Goal: Task Accomplishment & Management: Complete application form

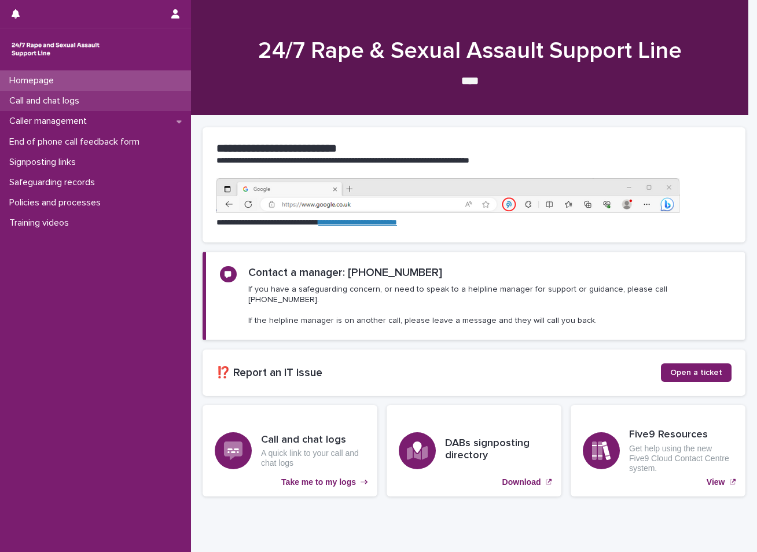
click at [88, 101] on p "Call and chat logs" at bounding box center [47, 101] width 84 height 11
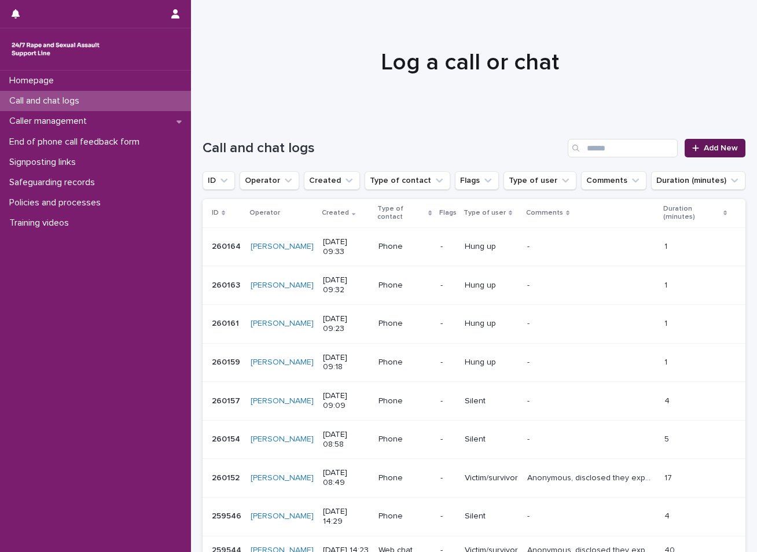
click at [708, 143] on link "Add New" at bounding box center [715, 148] width 61 height 19
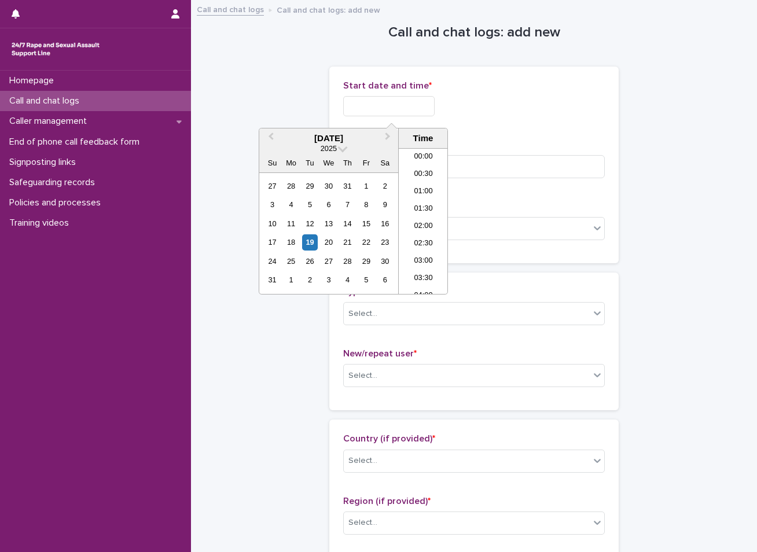
click at [382, 102] on input "text" at bounding box center [388, 106] width 91 height 20
click at [307, 236] on div "19" at bounding box center [310, 242] width 16 height 16
click at [416, 215] on li "12:30" at bounding box center [423, 220] width 49 height 17
click at [421, 102] on input "**********" at bounding box center [388, 106] width 91 height 20
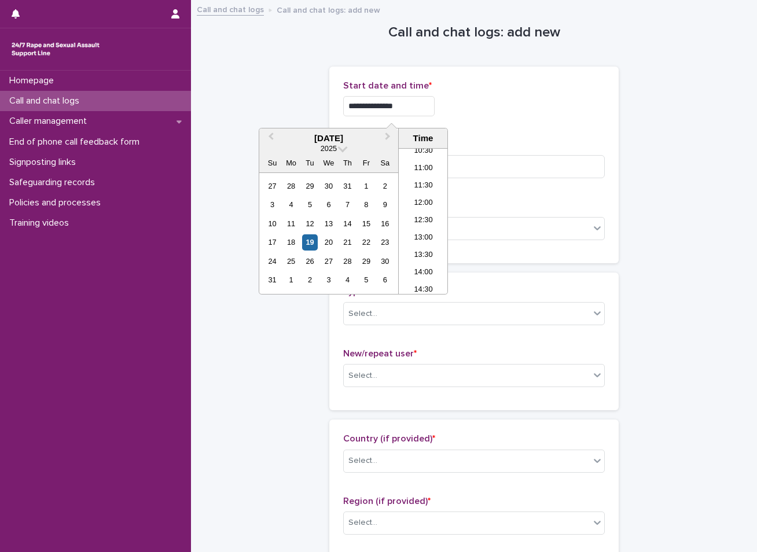
type input "**********"
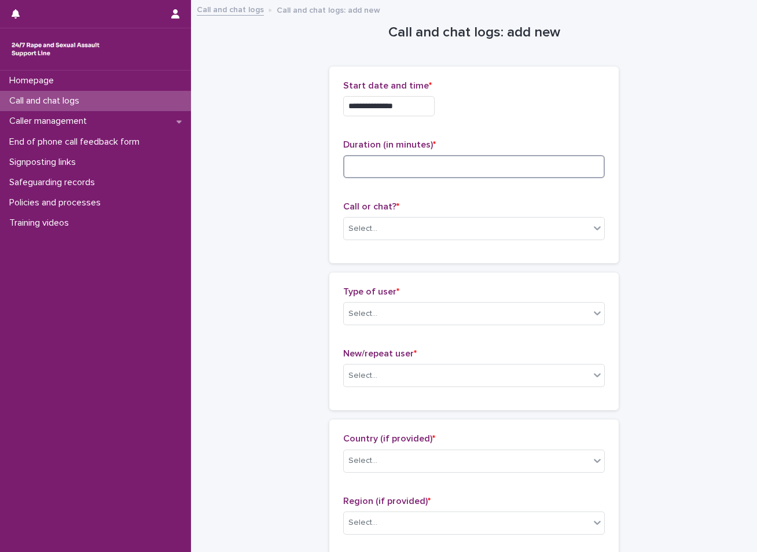
click at [371, 166] on input at bounding box center [474, 166] width 262 height 23
type input "*"
click at [380, 225] on div "Select..." at bounding box center [467, 228] width 246 height 19
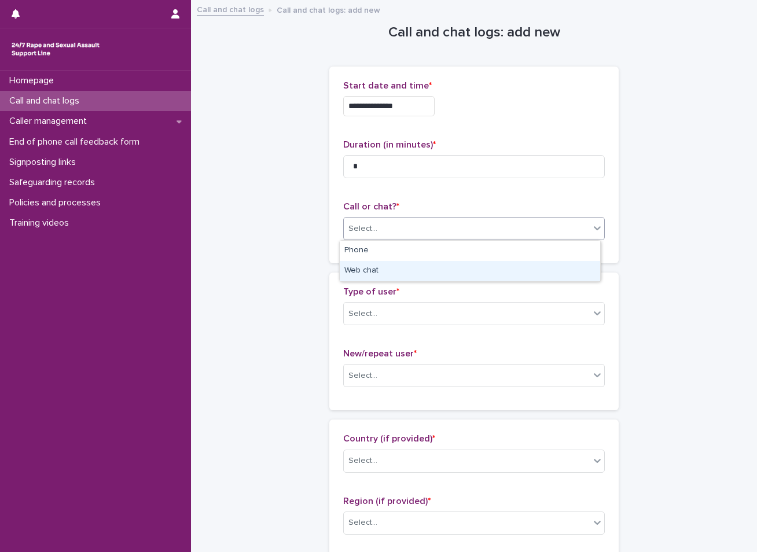
click at [371, 270] on div "Web chat" at bounding box center [470, 271] width 261 height 20
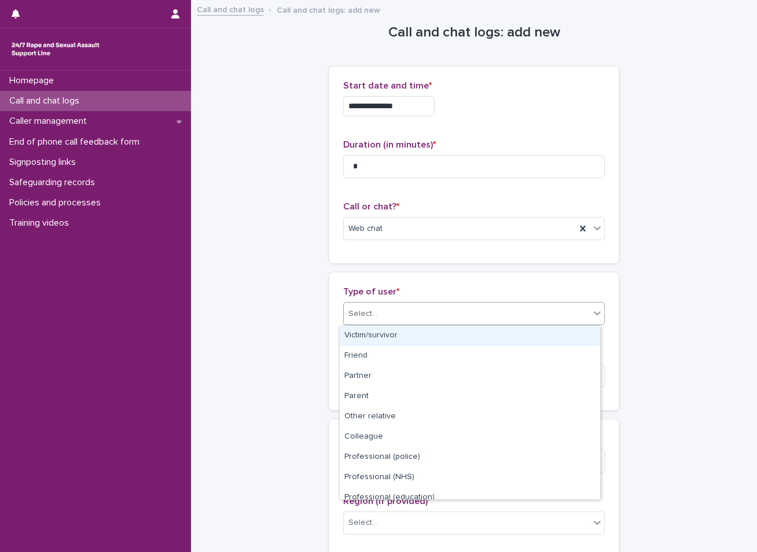
click at [352, 313] on div "Select..." at bounding box center [363, 314] width 29 height 12
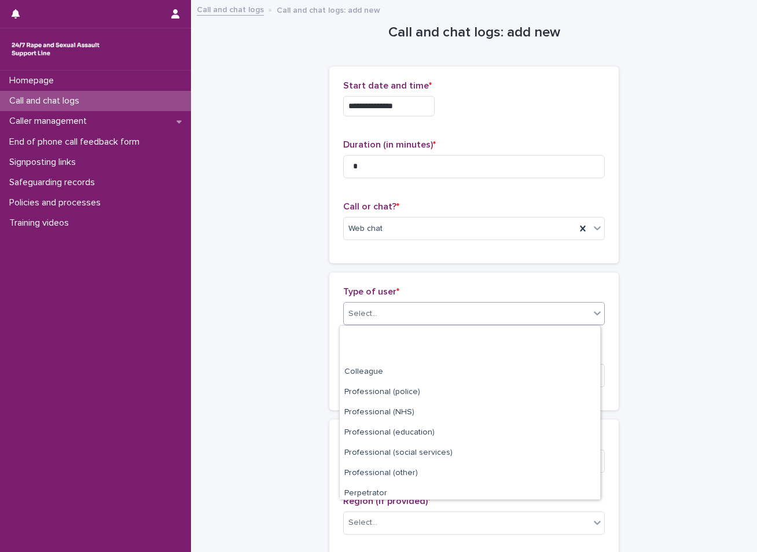
scroll to position [130, 0]
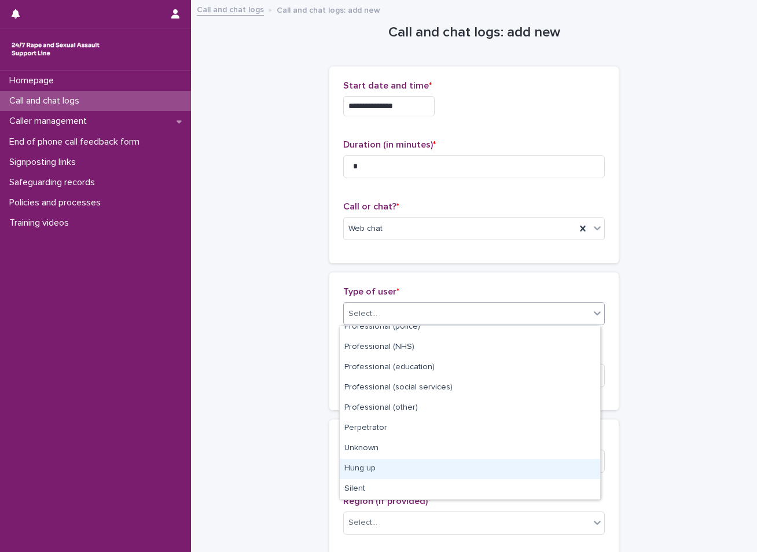
click at [369, 464] on div "Hung up" at bounding box center [470, 469] width 261 height 20
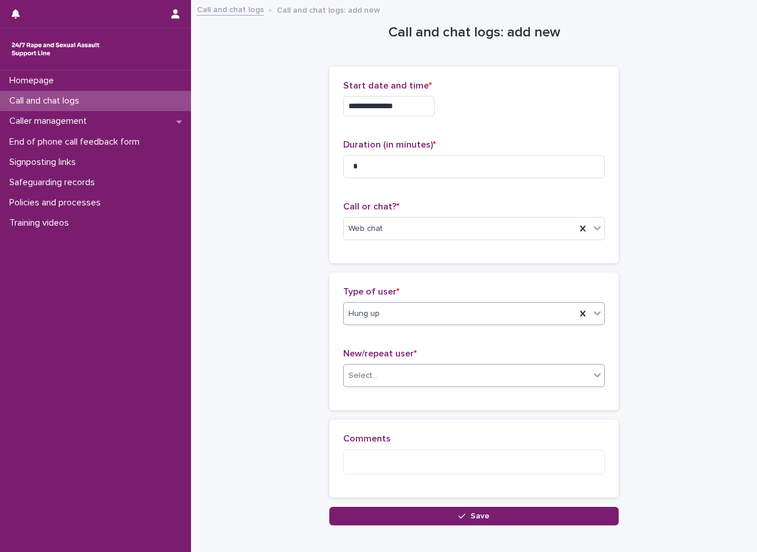
click at [384, 374] on div "Select..." at bounding box center [467, 375] width 246 height 19
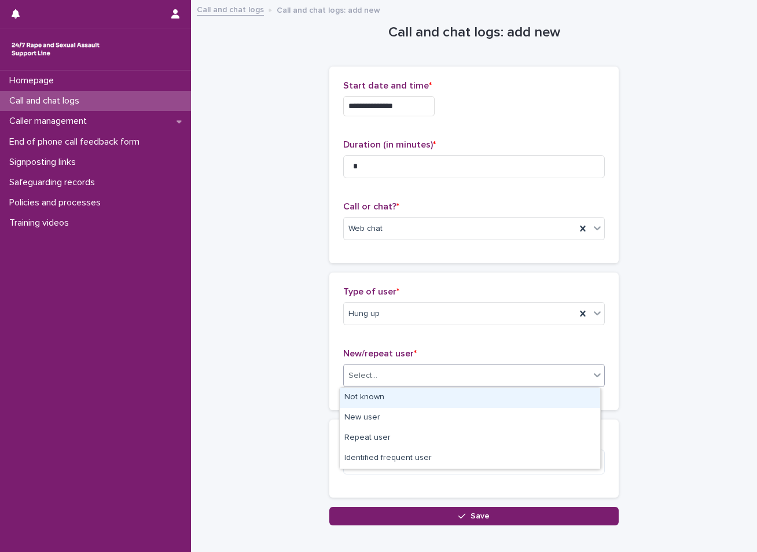
click at [362, 394] on div "Not known" at bounding box center [470, 398] width 261 height 20
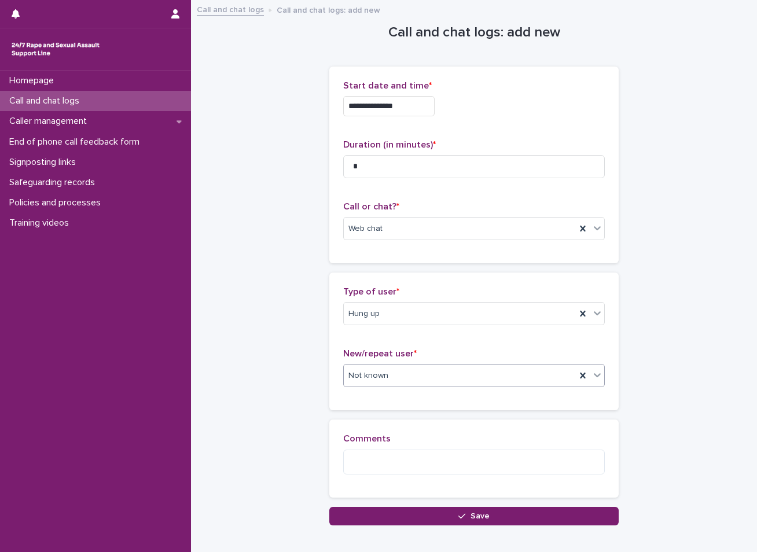
click at [383, 515] on button "Save" at bounding box center [473, 516] width 289 height 19
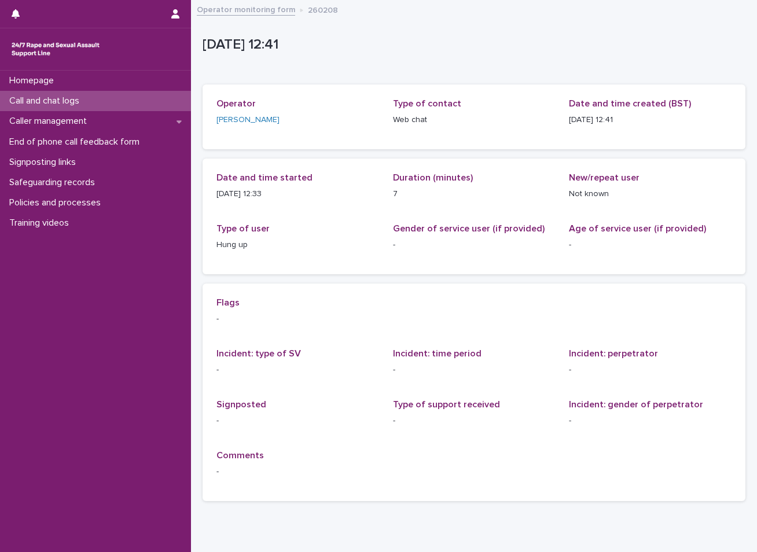
click at [143, 105] on div "Call and chat logs" at bounding box center [95, 101] width 191 height 20
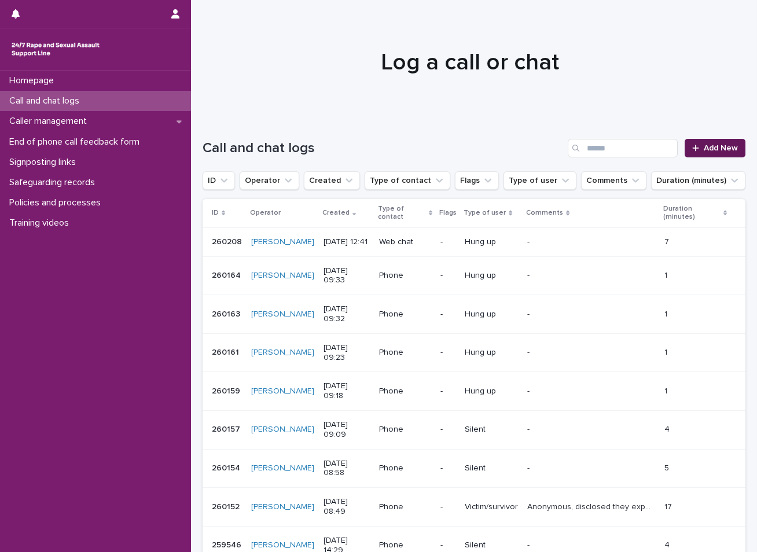
click at [732, 149] on link "Add New" at bounding box center [715, 148] width 61 height 19
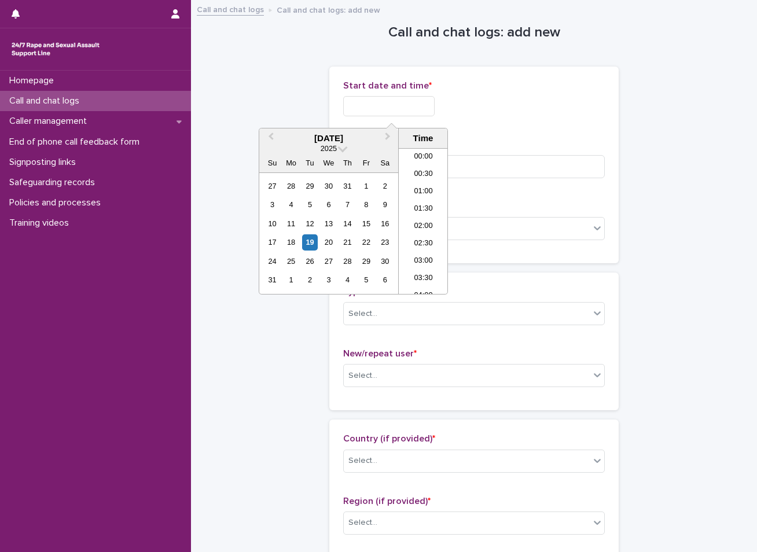
click at [383, 101] on input "text" at bounding box center [388, 106] width 91 height 20
click at [312, 240] on div "19" at bounding box center [310, 242] width 16 height 16
click at [430, 203] on li "12:00" at bounding box center [423, 203] width 49 height 17
click at [413, 102] on input "**********" at bounding box center [388, 106] width 91 height 20
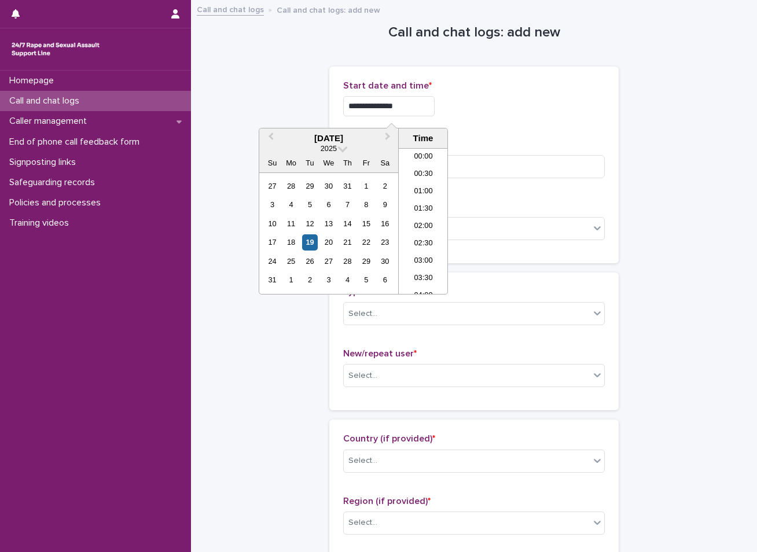
scroll to position [353, 0]
type input "**********"
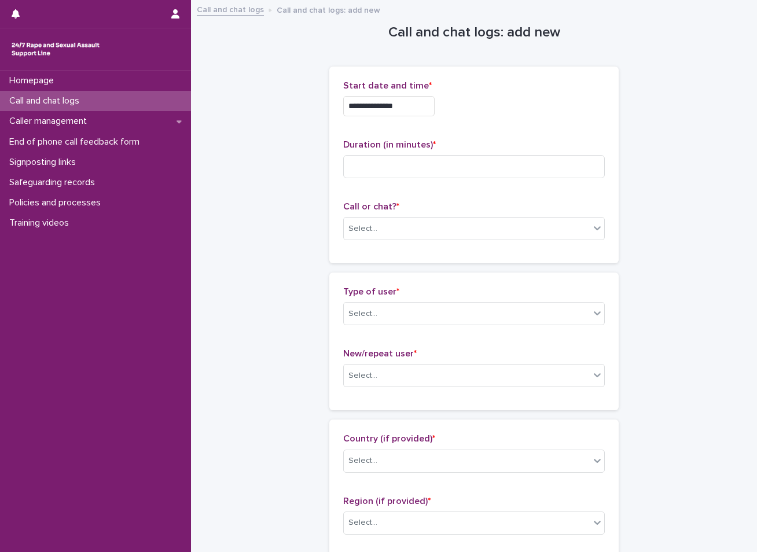
click at [375, 173] on input at bounding box center [474, 166] width 262 height 23
type input "*"
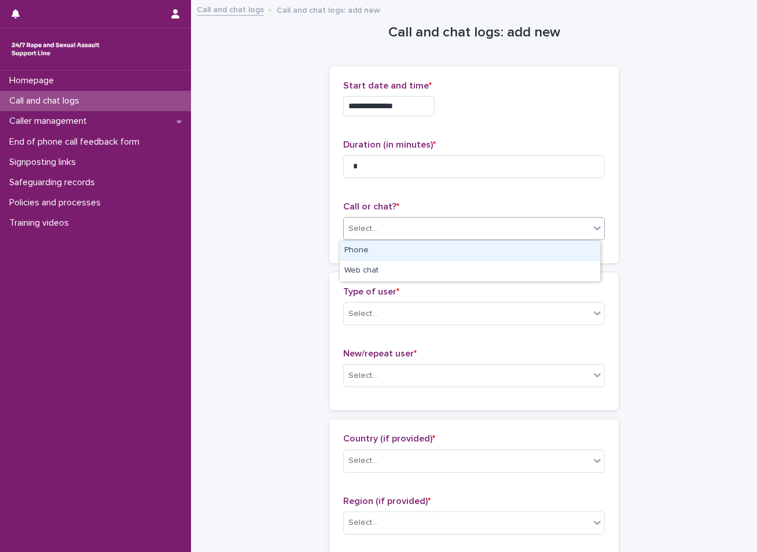
click at [366, 221] on div "Select..." at bounding box center [467, 228] width 246 height 19
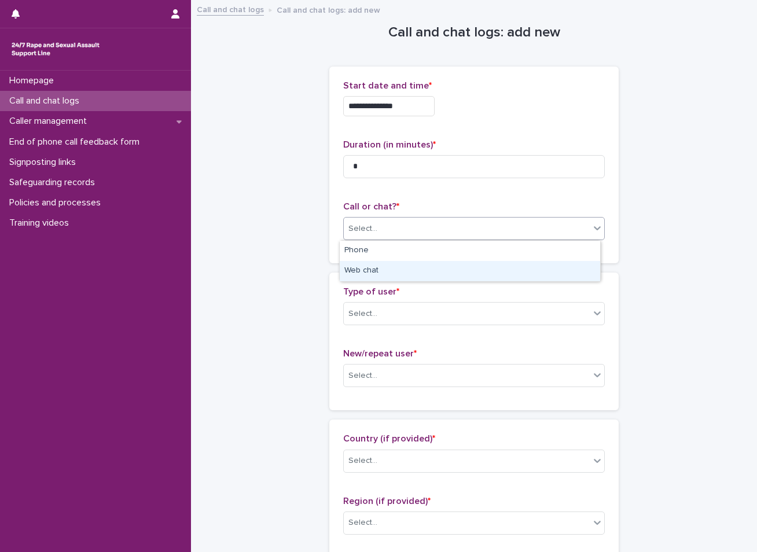
click at [360, 269] on div "Web chat" at bounding box center [470, 271] width 261 height 20
click at [365, 317] on div "Select..." at bounding box center [363, 314] width 29 height 12
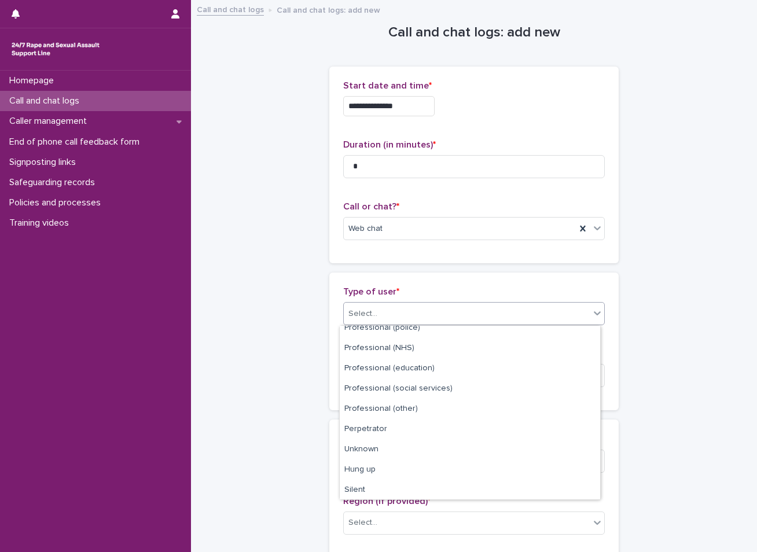
scroll to position [130, 0]
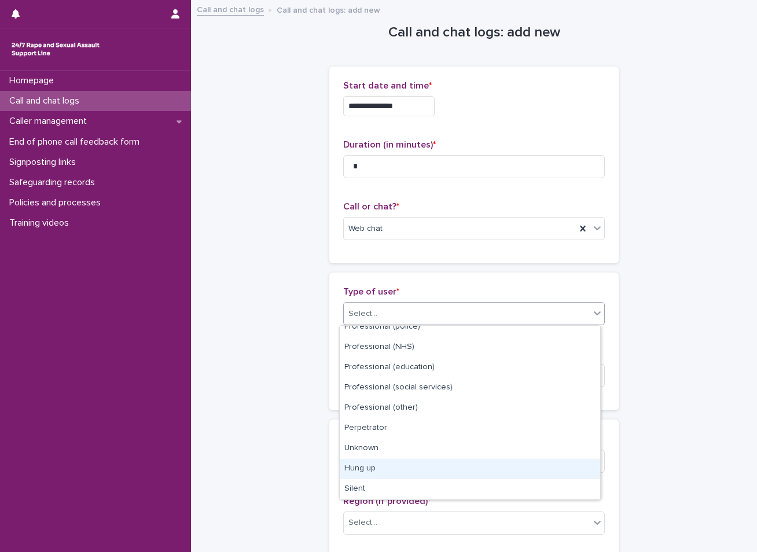
click at [384, 466] on div "Hung up" at bounding box center [470, 469] width 261 height 20
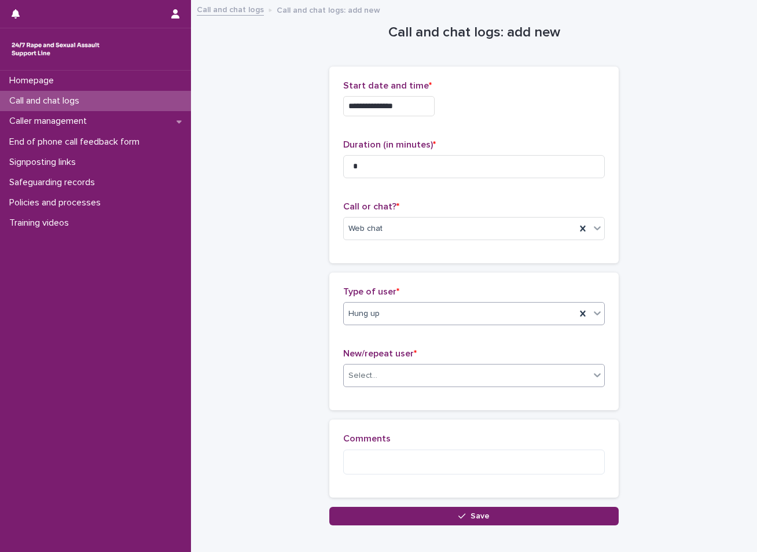
click at [392, 376] on div "Select..." at bounding box center [467, 375] width 246 height 19
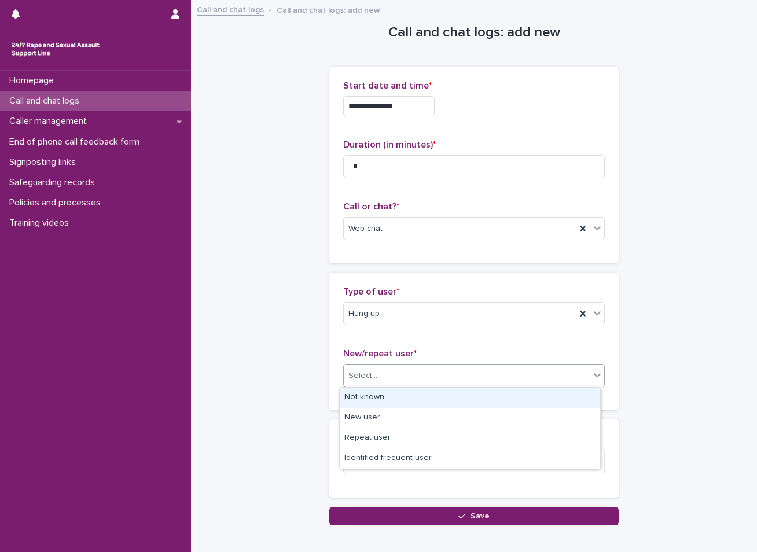
click at [379, 400] on div "Not known" at bounding box center [470, 398] width 261 height 20
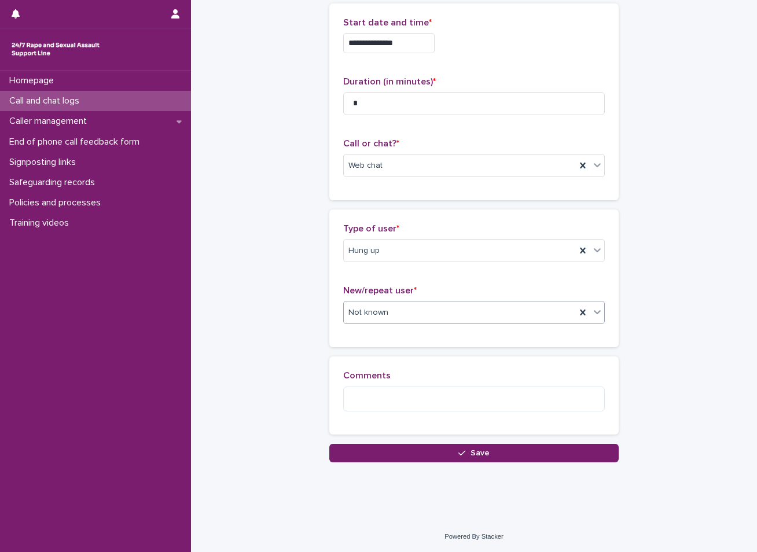
scroll to position [64, 0]
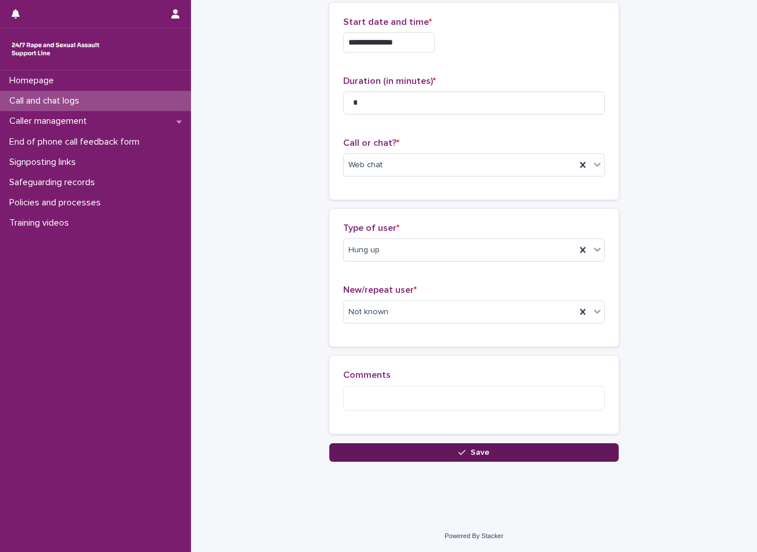
click at [455, 455] on button "Save" at bounding box center [473, 453] width 289 height 19
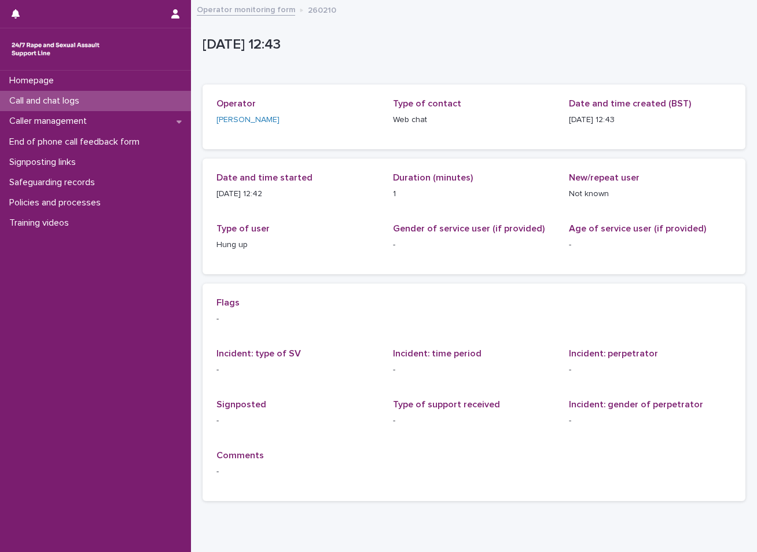
click at [146, 97] on div "Call and chat logs" at bounding box center [95, 101] width 191 height 20
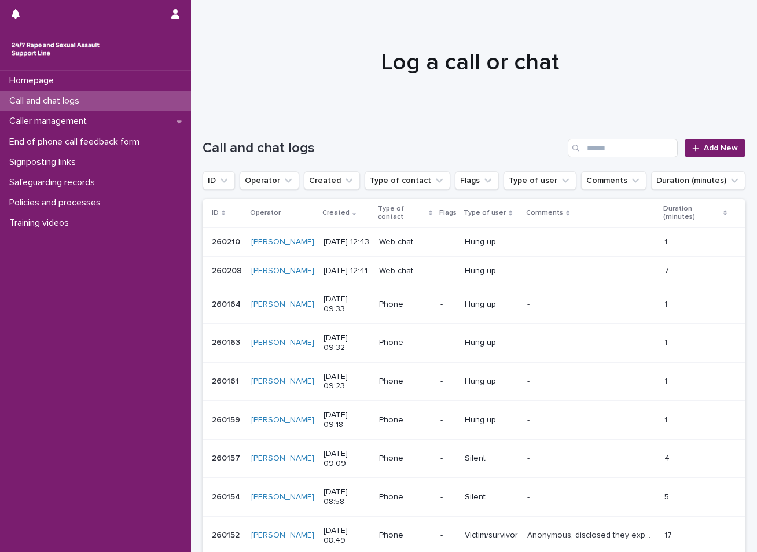
click at [541, 36] on div at bounding box center [470, 57] width 558 height 116
click at [32, 118] on p "Caller management" at bounding box center [50, 121] width 91 height 11
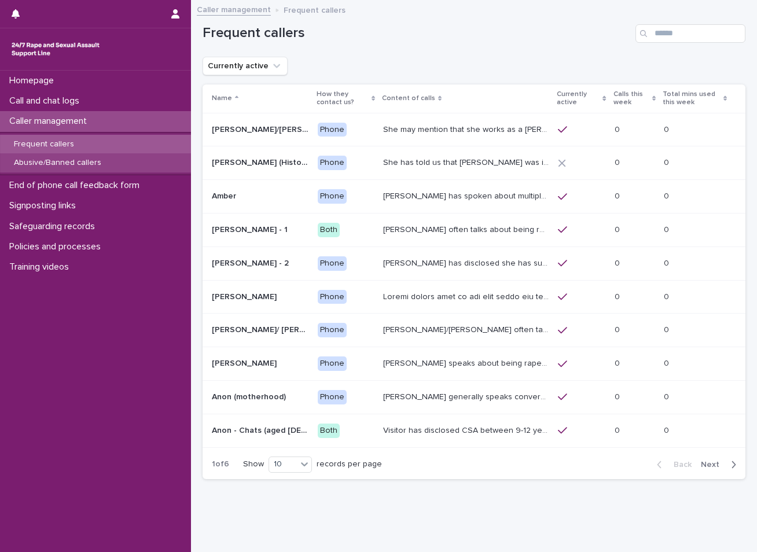
click at [75, 163] on p "Abusive/Banned callers" at bounding box center [58, 163] width 106 height 10
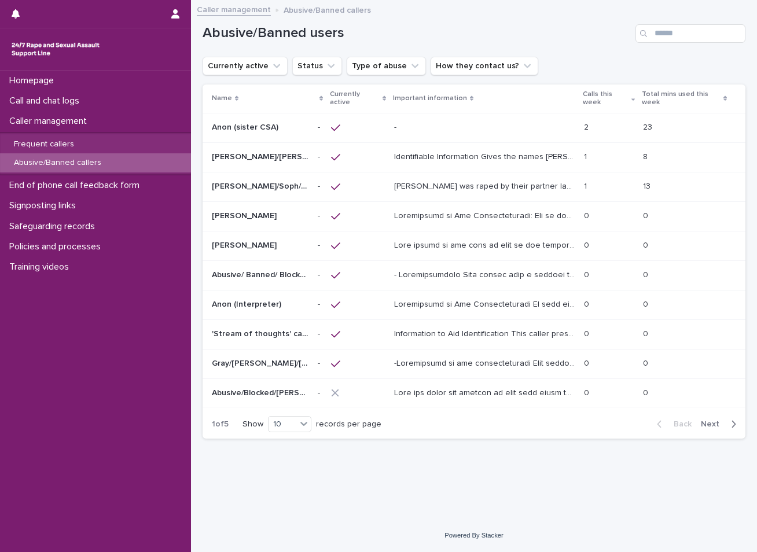
click at [482, 186] on p "[PERSON_NAME] was raped by their partner last year and they're currently facing…" at bounding box center [485, 185] width 183 height 12
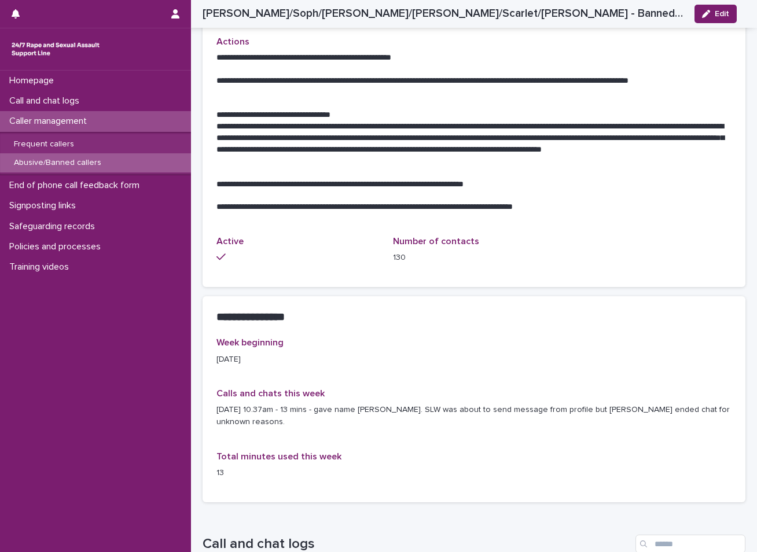
scroll to position [868, 0]
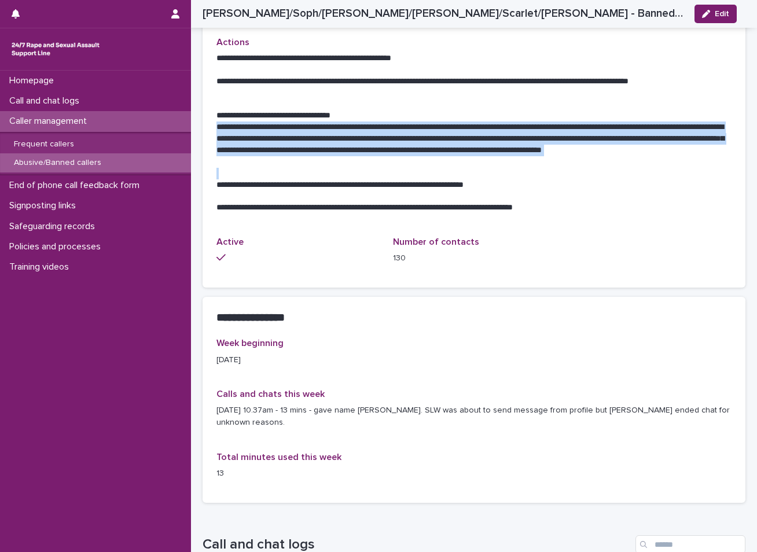
drag, startPoint x: 218, startPoint y: 87, endPoint x: 359, endPoint y: 128, distance: 147.0
click at [359, 128] on div "**********" at bounding box center [474, 133] width 515 height 161
copy p "**********"
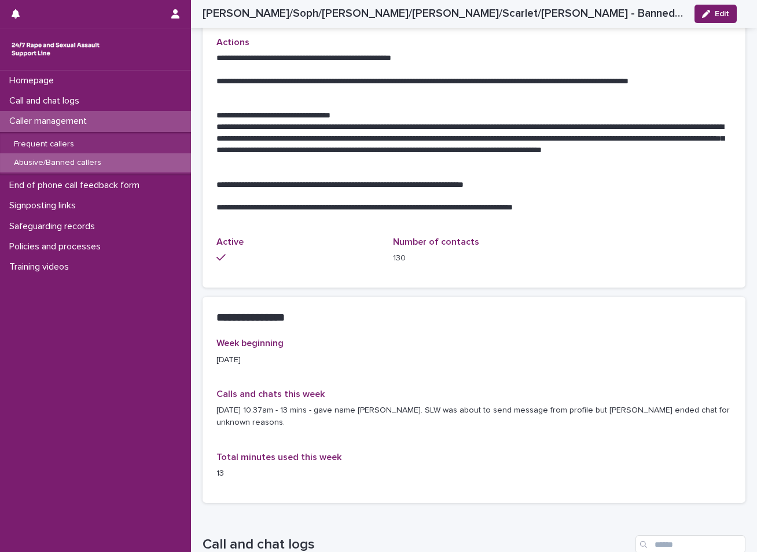
click at [639, 202] on p "**********" at bounding box center [470, 208] width 507 height 12
click at [87, 102] on p "Call and chat logs" at bounding box center [47, 101] width 84 height 11
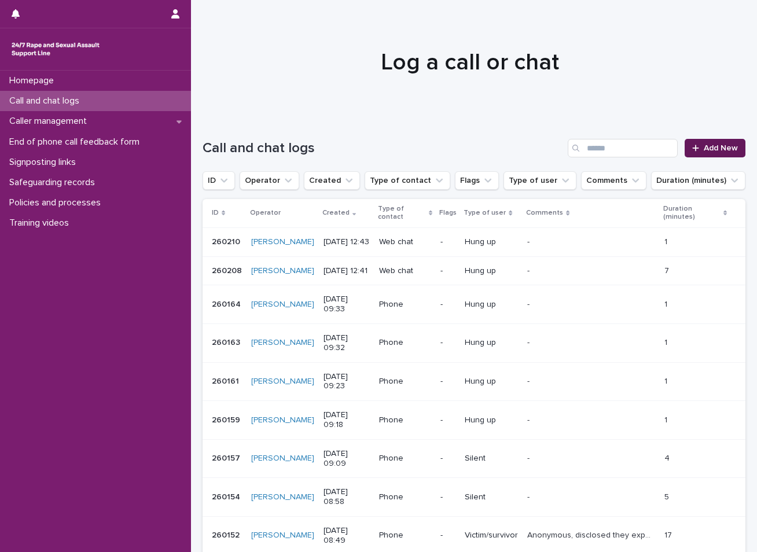
click at [704, 152] on link "Add New" at bounding box center [715, 148] width 61 height 19
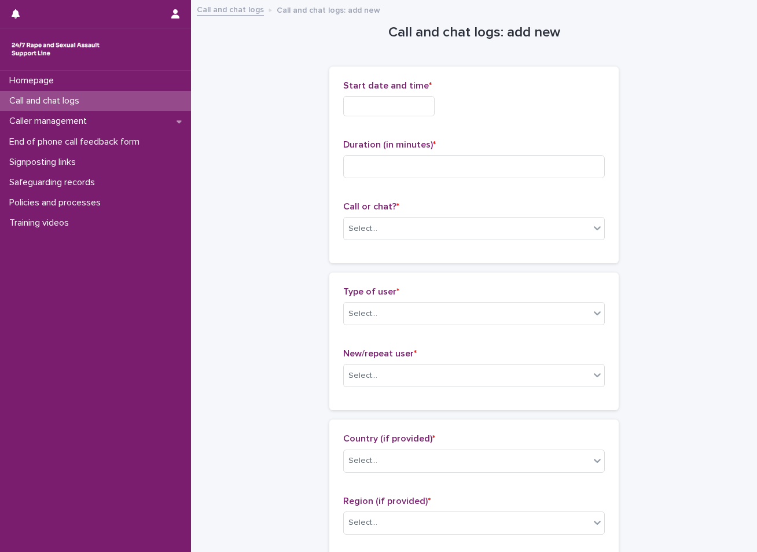
click at [435, 112] on input "text" at bounding box center [388, 106] width 91 height 20
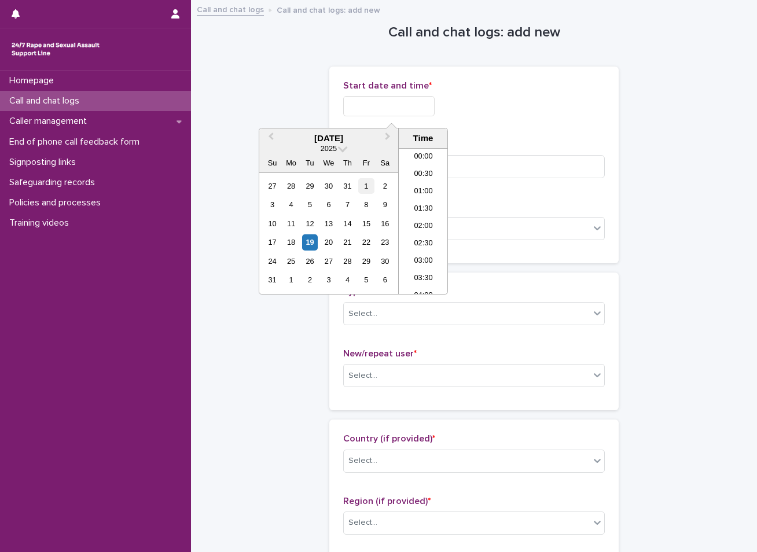
scroll to position [388, 0]
click at [310, 241] on div "19" at bounding box center [310, 242] width 16 height 16
click at [428, 209] on li "12:30" at bounding box center [423, 203] width 49 height 17
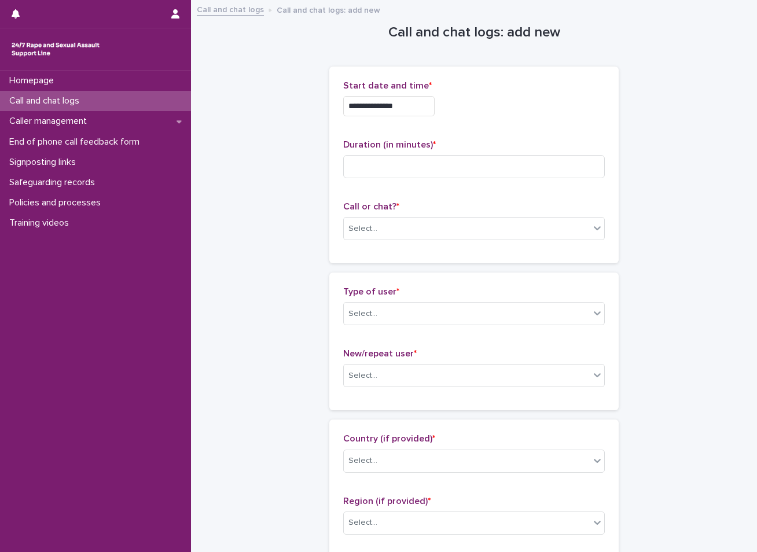
click at [412, 109] on input "**********" at bounding box center [388, 106] width 91 height 20
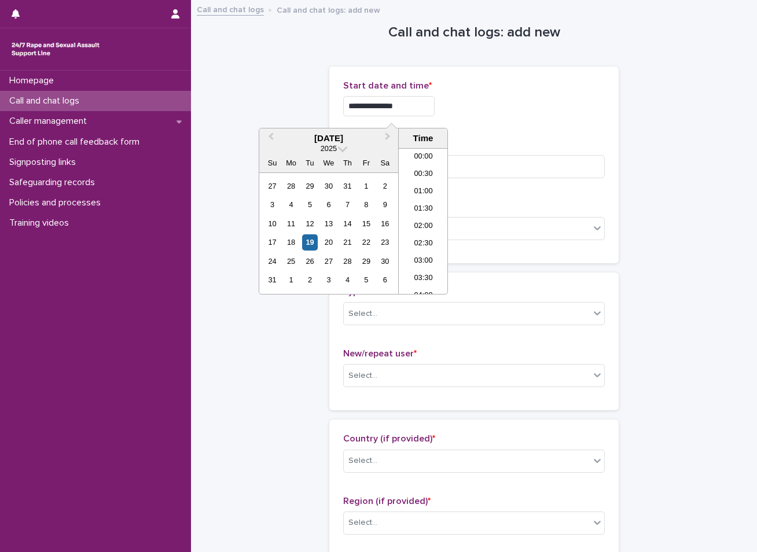
scroll to position [371, 0]
type input "**********"
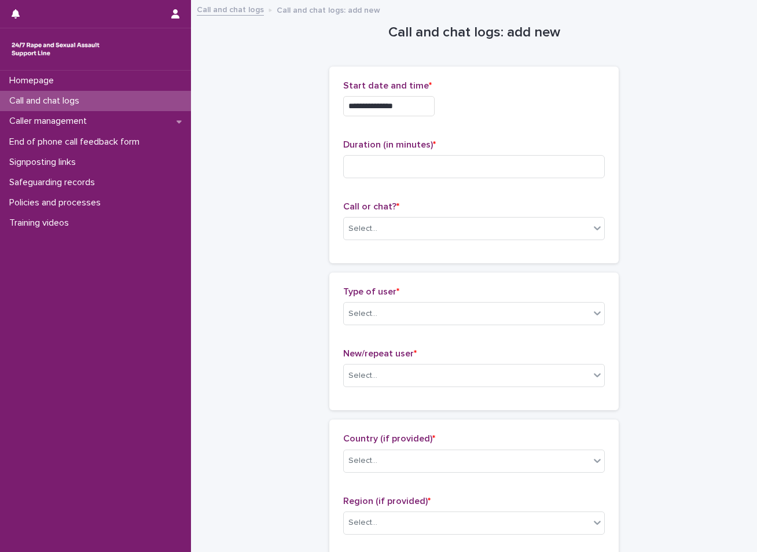
click at [355, 160] on input at bounding box center [474, 166] width 262 height 23
type input "*"
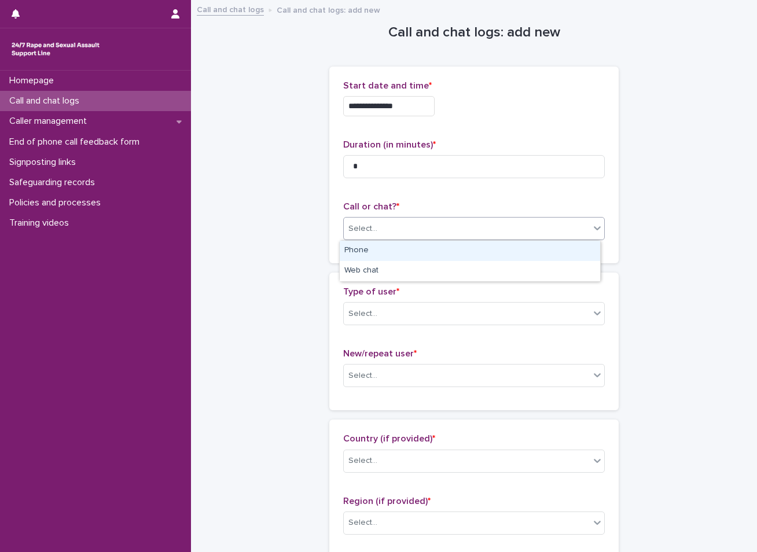
click at [379, 222] on div "Select..." at bounding box center [467, 228] width 246 height 19
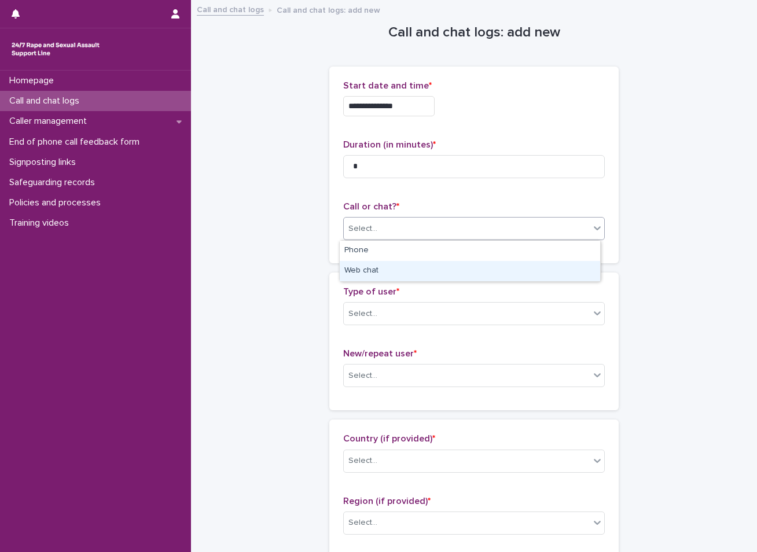
click at [369, 275] on div "Web chat" at bounding box center [470, 271] width 261 height 20
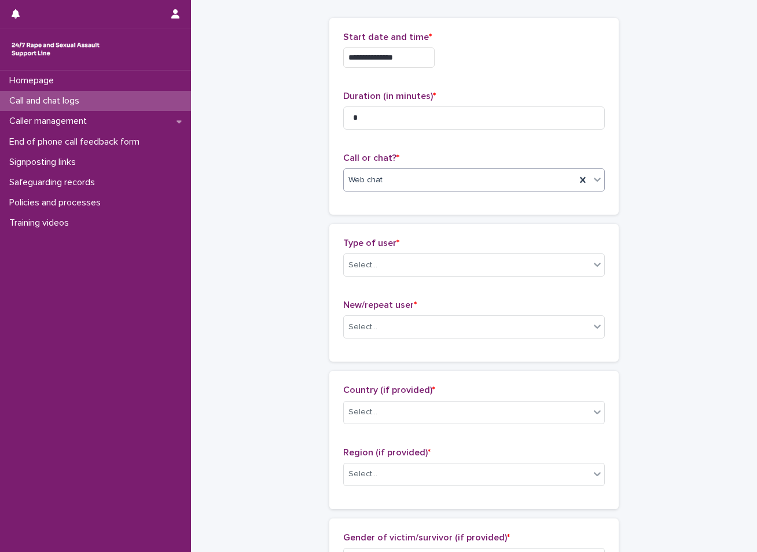
scroll to position [116, 0]
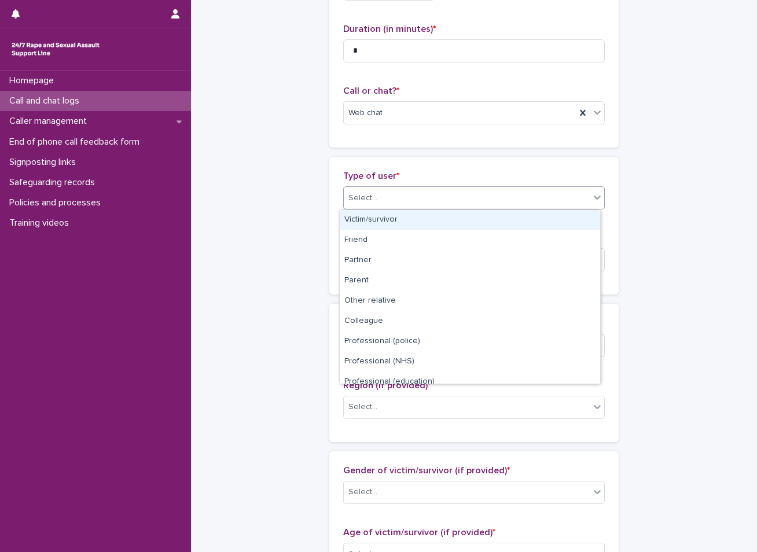
click at [428, 200] on div "Select..." at bounding box center [467, 198] width 246 height 19
click at [420, 229] on div "Victim/survivor" at bounding box center [470, 220] width 261 height 20
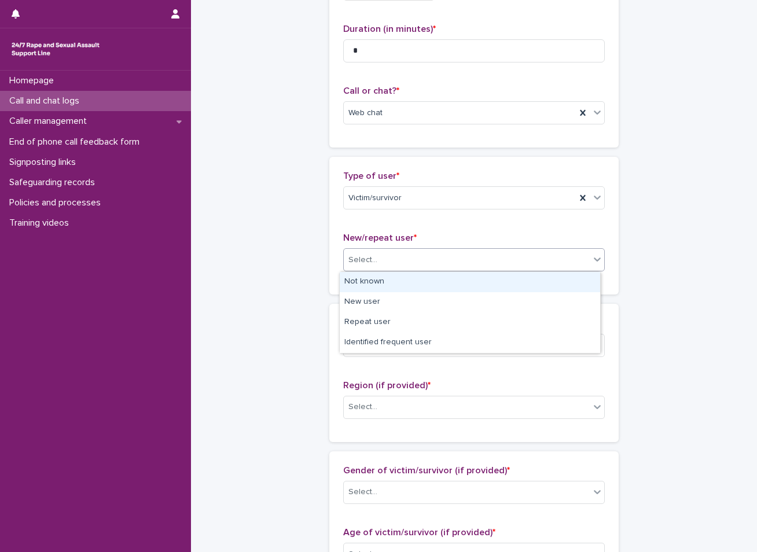
click at [406, 262] on div "Select..." at bounding box center [467, 260] width 246 height 19
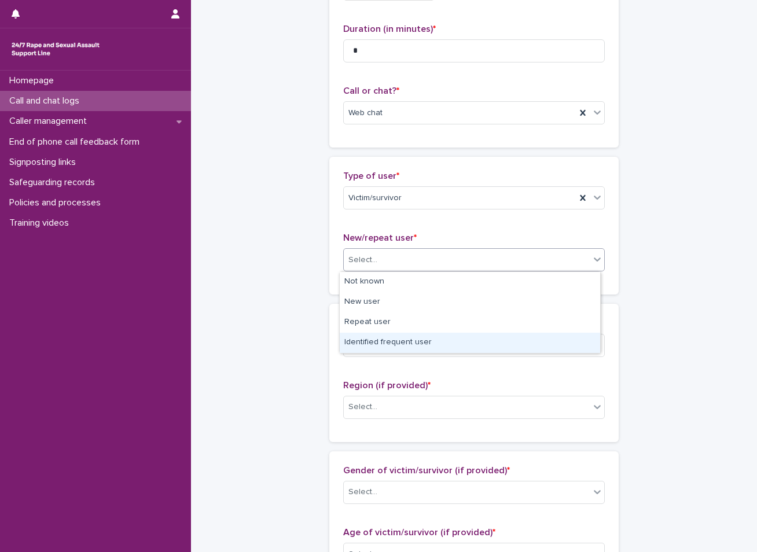
click at [381, 346] on div "Identified frequent user" at bounding box center [470, 343] width 261 height 20
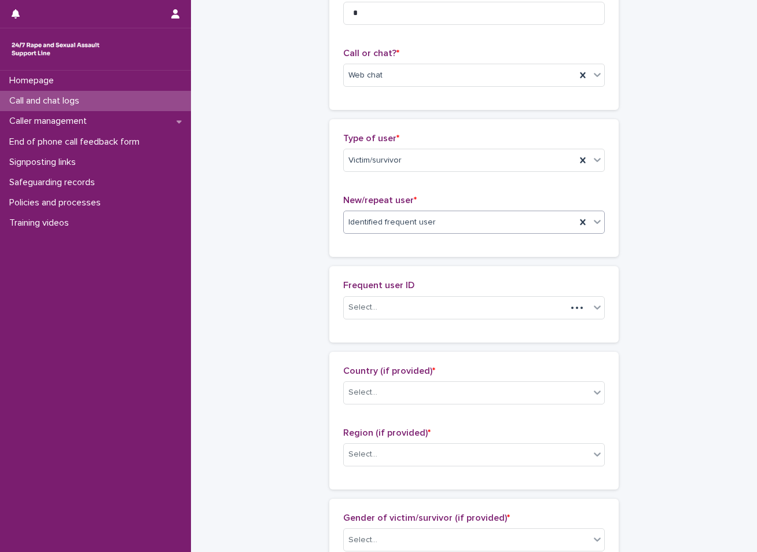
scroll to position [158, 0]
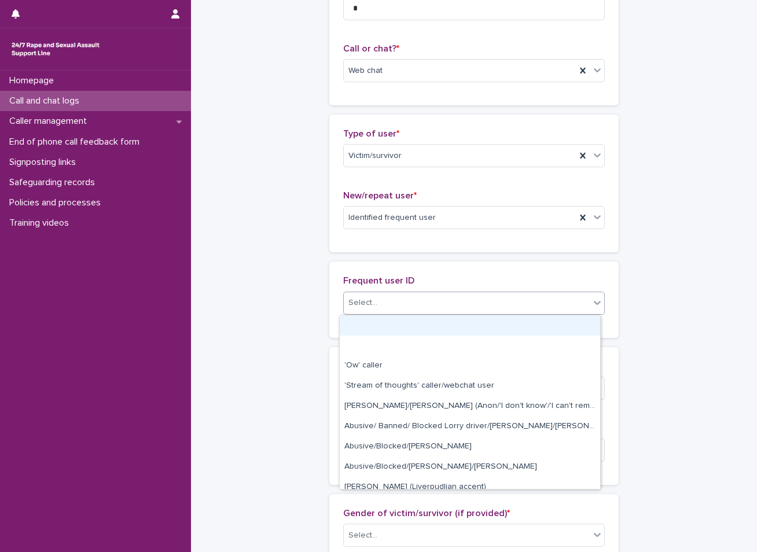
click at [402, 303] on div "Select..." at bounding box center [467, 303] width 246 height 19
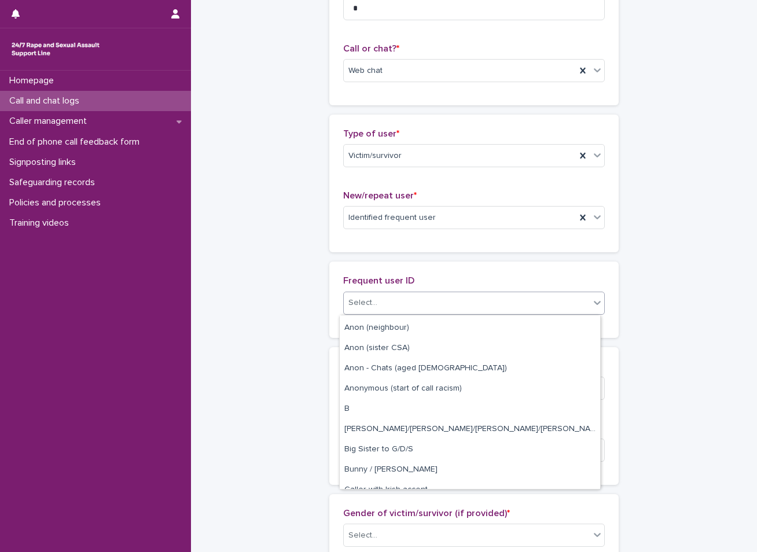
scroll to position [405, 0]
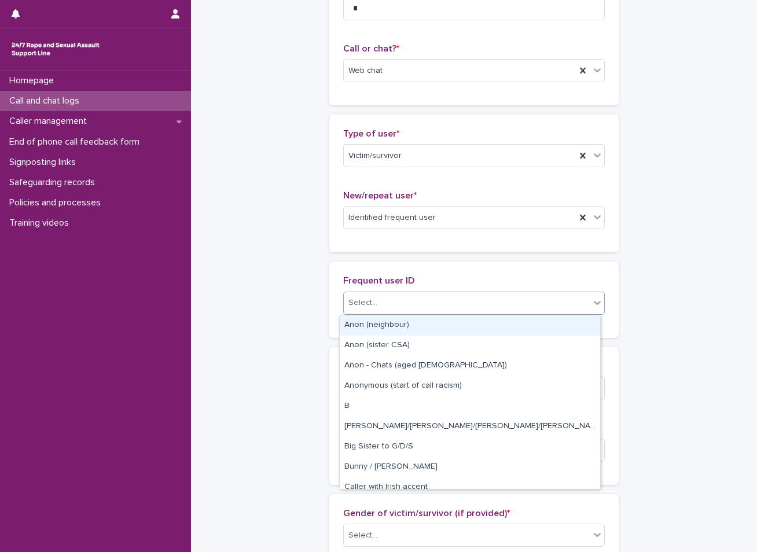
click at [364, 307] on div "Select..." at bounding box center [363, 303] width 29 height 12
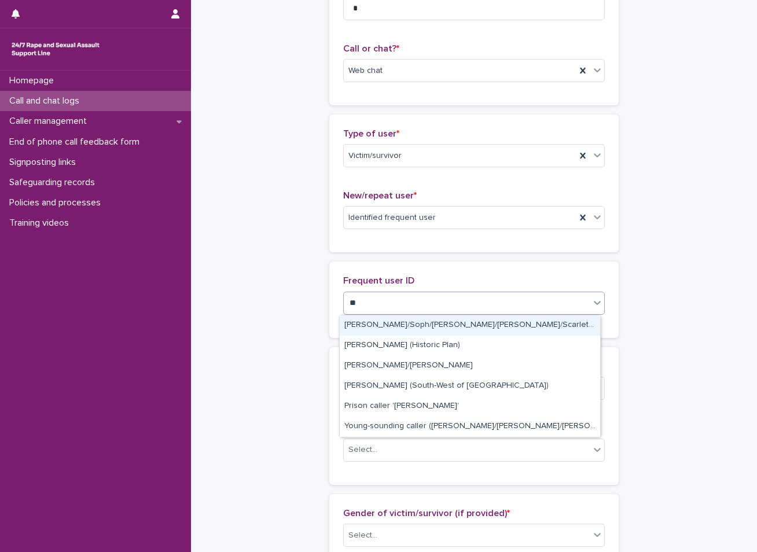
type input "***"
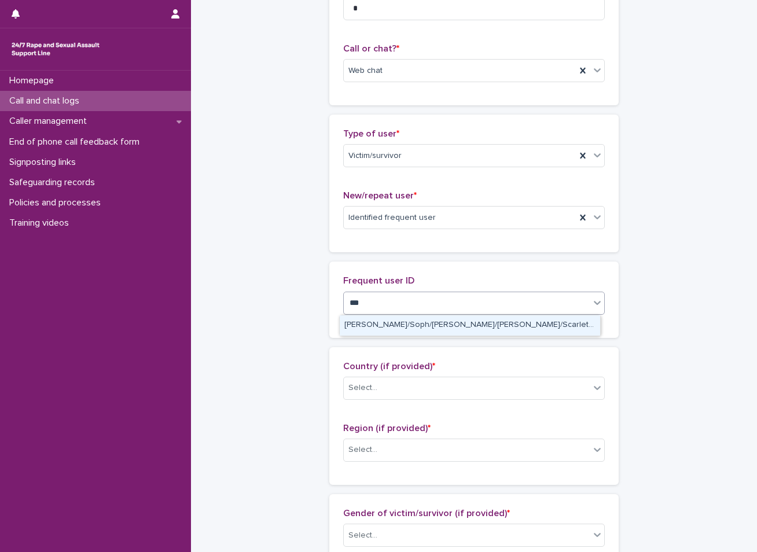
click at [364, 322] on div "[PERSON_NAME]/Soph/[PERSON_NAME]/[PERSON_NAME]/Scarlet/[PERSON_NAME] - Banned/W…" at bounding box center [470, 326] width 261 height 20
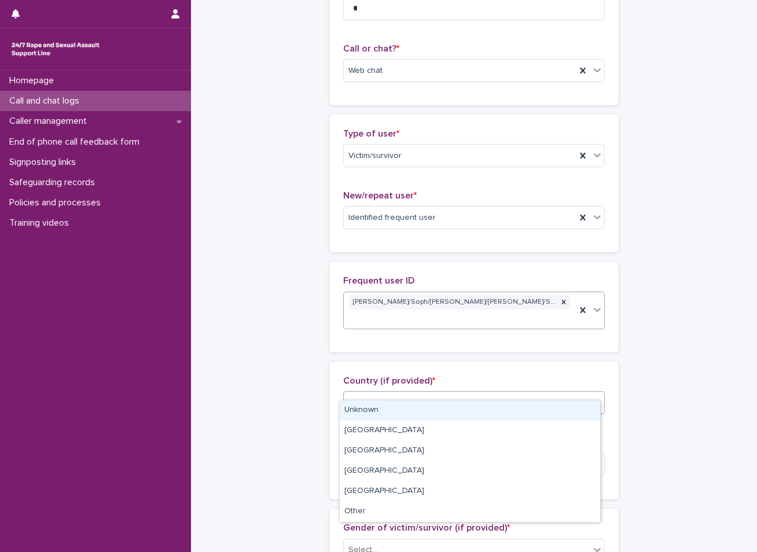
click at [376, 391] on div "Select..." at bounding box center [474, 402] width 262 height 23
click at [371, 410] on div "Unknown" at bounding box center [470, 411] width 261 height 20
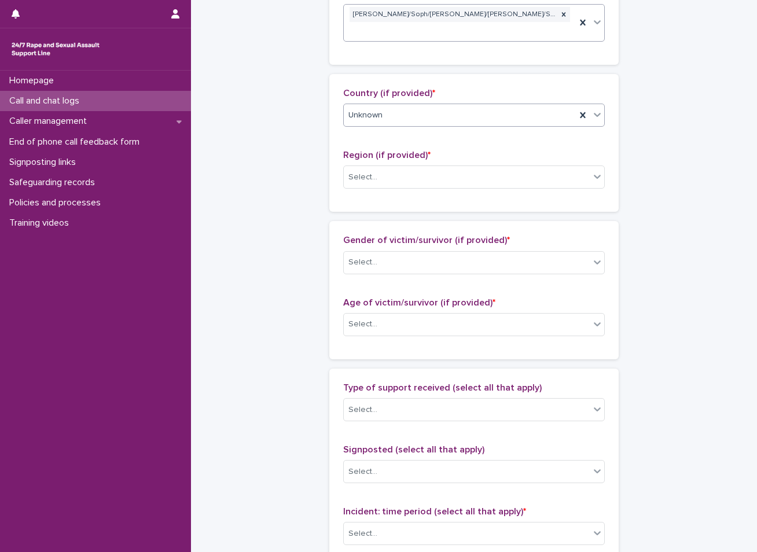
scroll to position [448, 0]
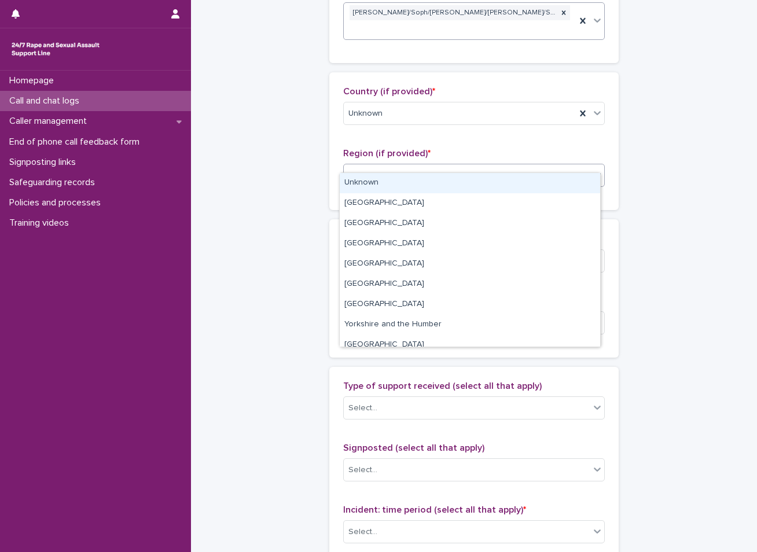
click at [358, 166] on div "Select..." at bounding box center [467, 175] width 246 height 19
click at [354, 180] on div "Unknown" at bounding box center [470, 183] width 261 height 20
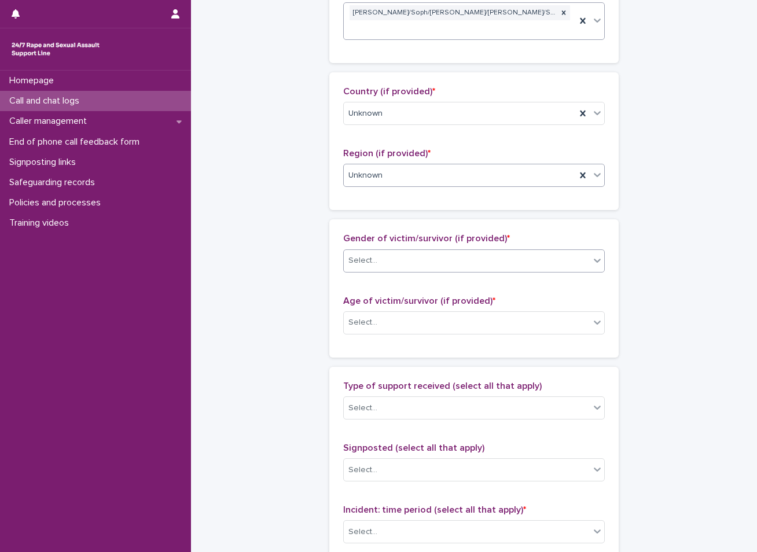
click at [355, 255] on div "Select..." at bounding box center [363, 261] width 29 height 12
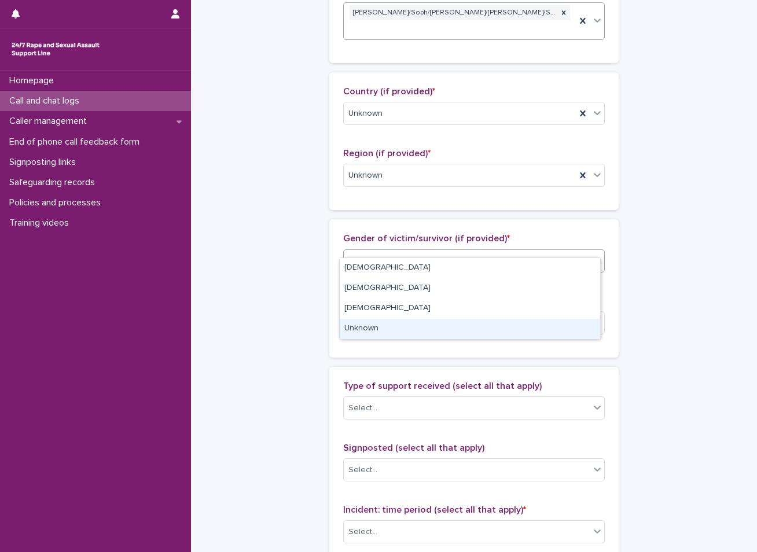
click at [352, 321] on div "Unknown" at bounding box center [470, 329] width 261 height 20
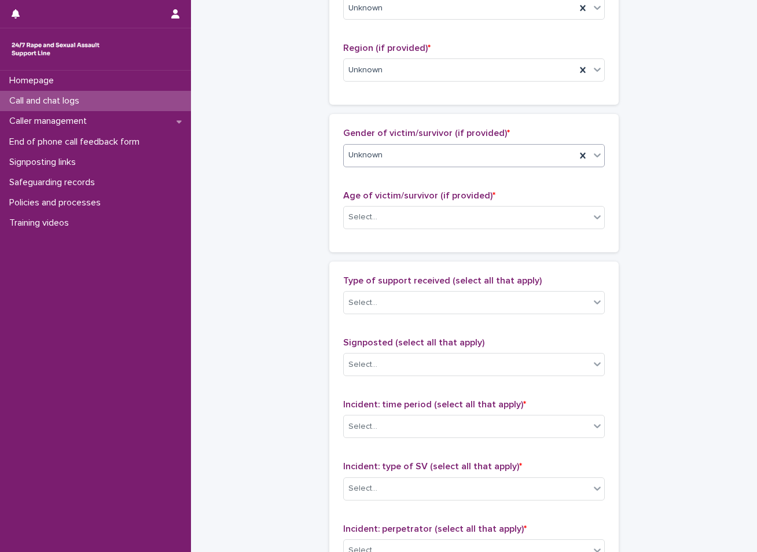
scroll to position [563, 0]
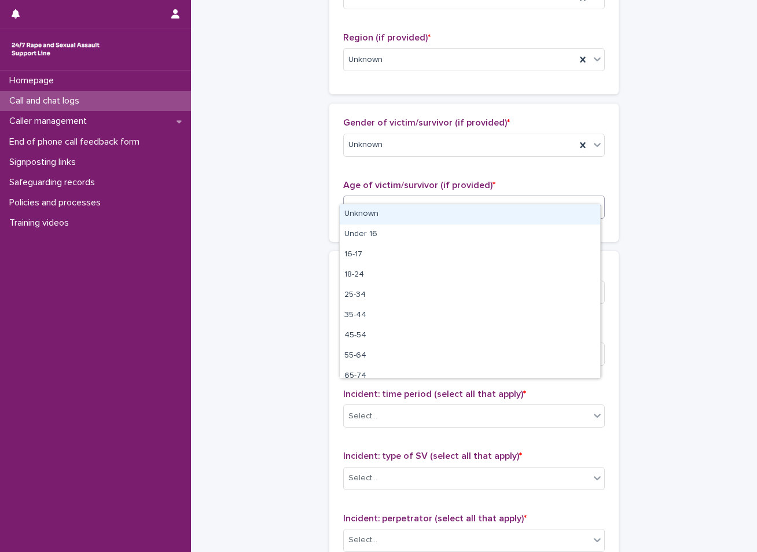
click at [390, 197] on div "Select..." at bounding box center [467, 206] width 246 height 19
click at [380, 212] on div "Unknown" at bounding box center [470, 214] width 261 height 20
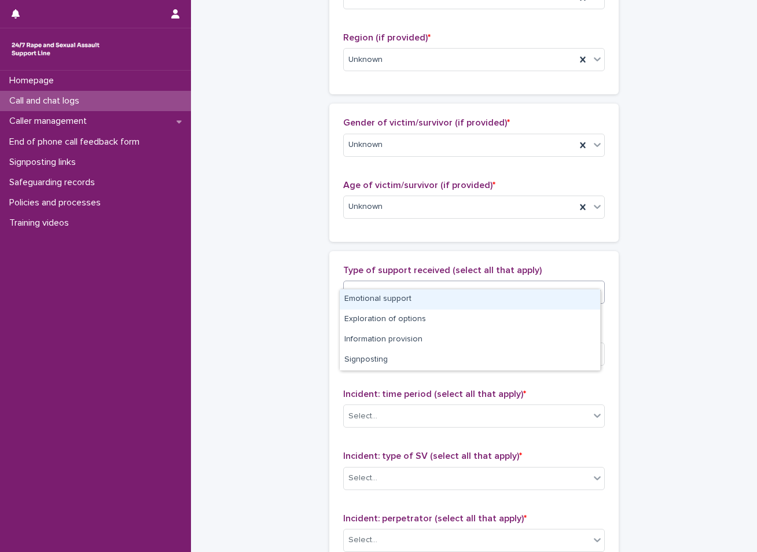
click at [372, 281] on div "Select..." at bounding box center [474, 292] width 262 height 23
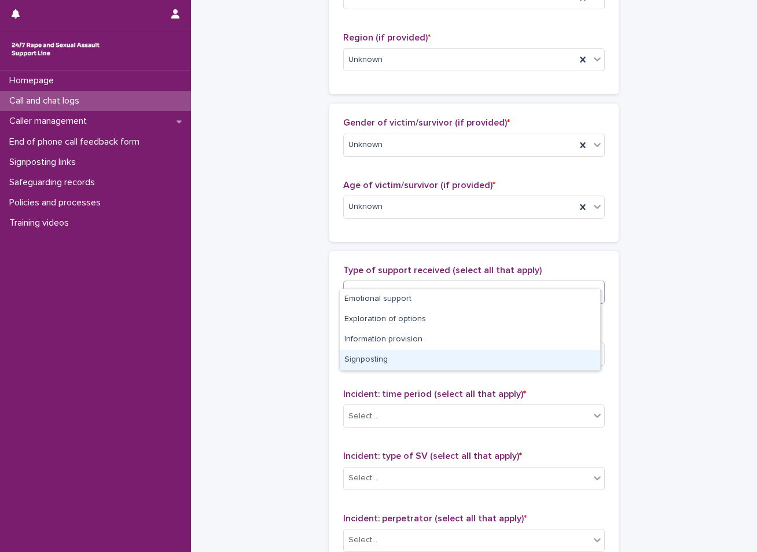
click at [272, 346] on div "**********" at bounding box center [474, 115] width 543 height 1354
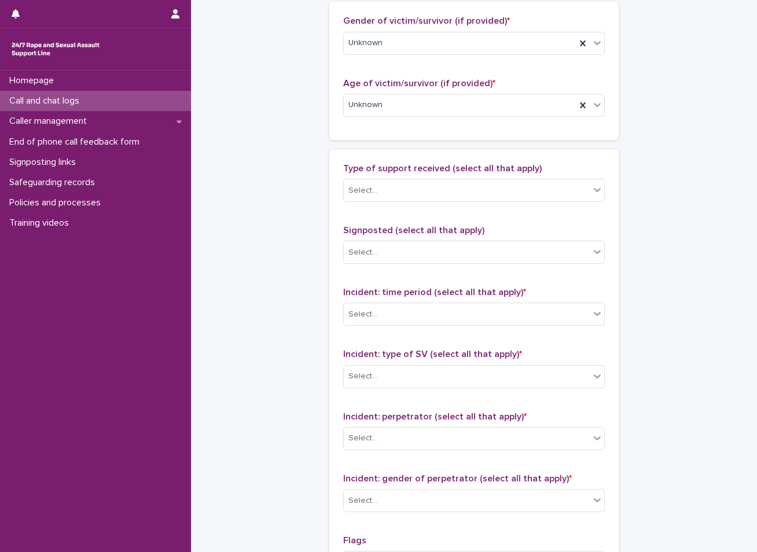
scroll to position [679, 0]
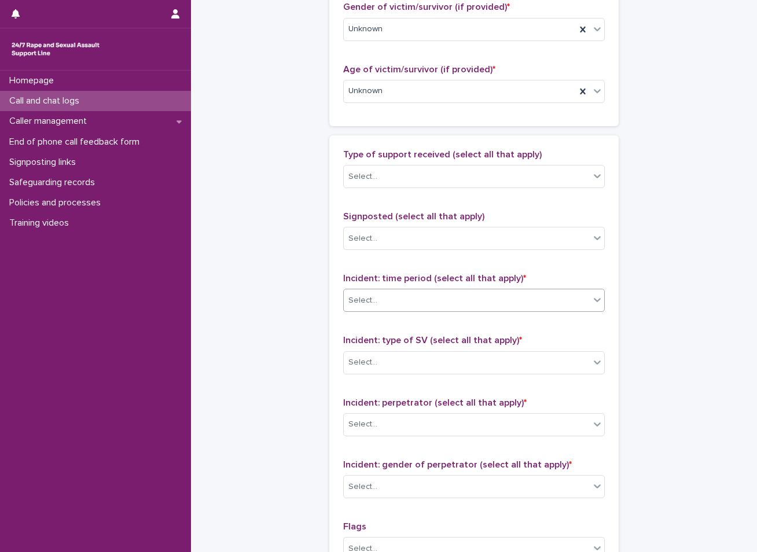
click at [389, 291] on div "Select..." at bounding box center [467, 300] width 246 height 19
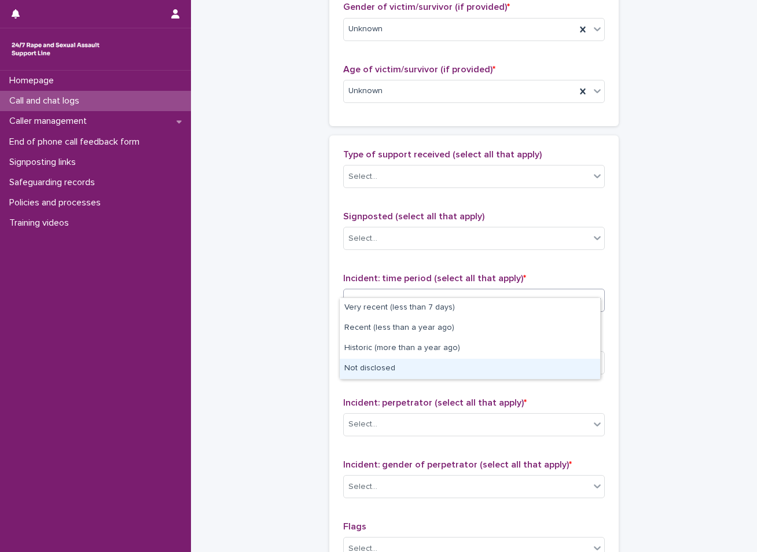
click at [379, 364] on div "Not disclosed" at bounding box center [470, 369] width 261 height 20
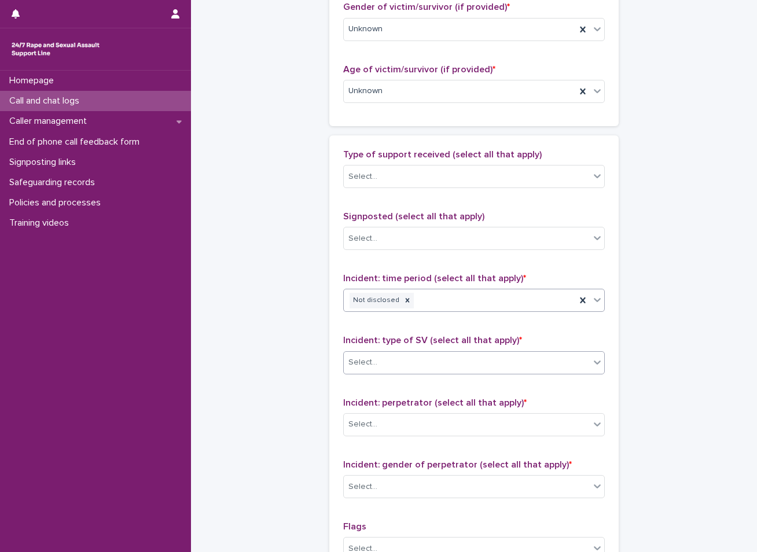
click at [384, 351] on div "Select..." at bounding box center [474, 362] width 262 height 23
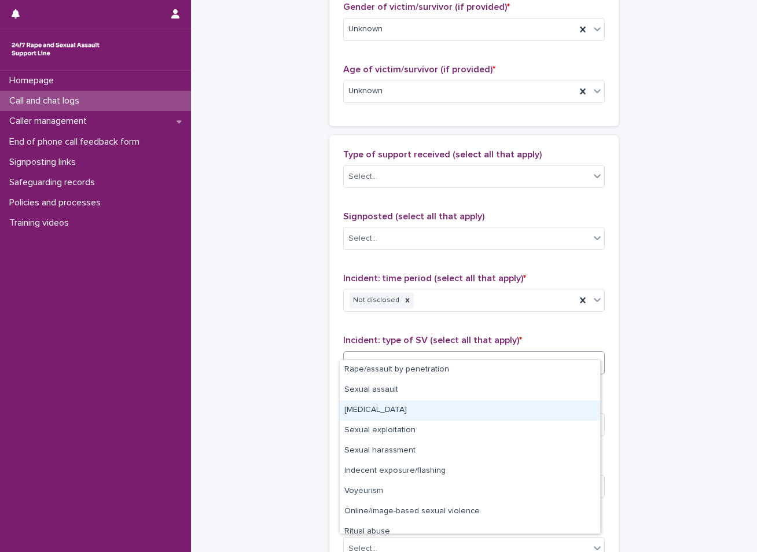
scroll to position [29, 0]
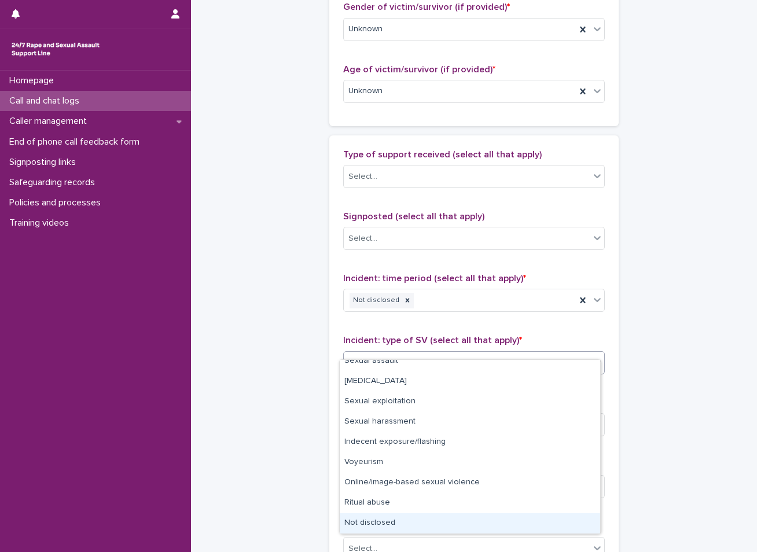
click at [402, 531] on div "Not disclosed" at bounding box center [470, 524] width 261 height 20
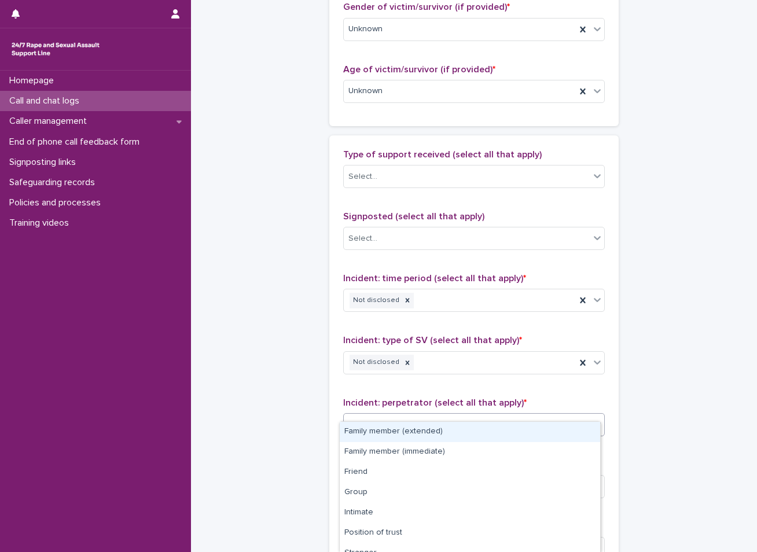
click at [411, 415] on div "Select..." at bounding box center [467, 424] width 246 height 19
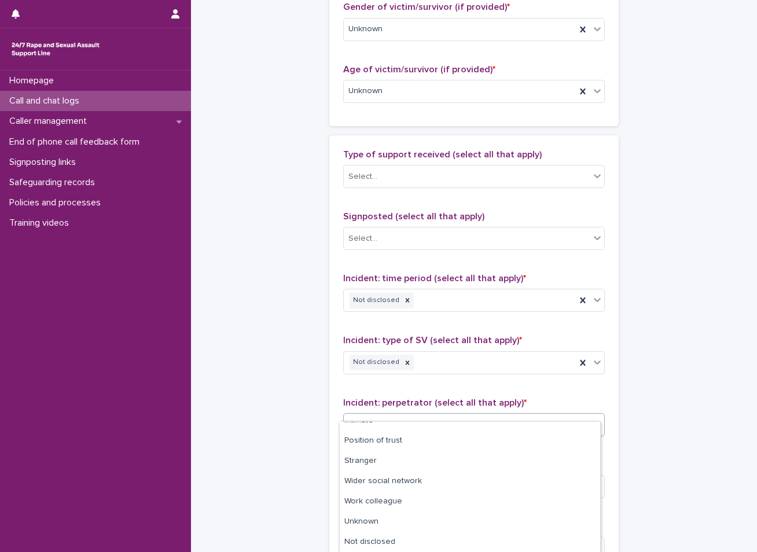
scroll to position [92, 0]
click at [393, 543] on div "Not disclosed" at bounding box center [470, 543] width 261 height 20
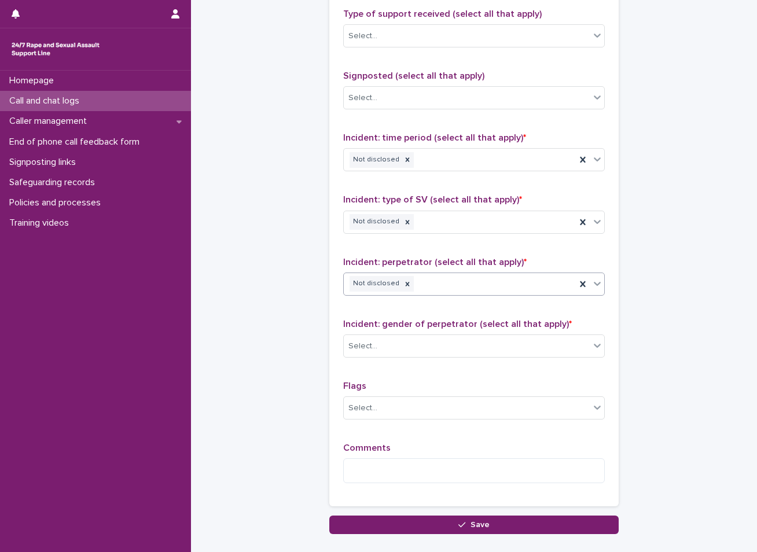
scroll to position [853, 0]
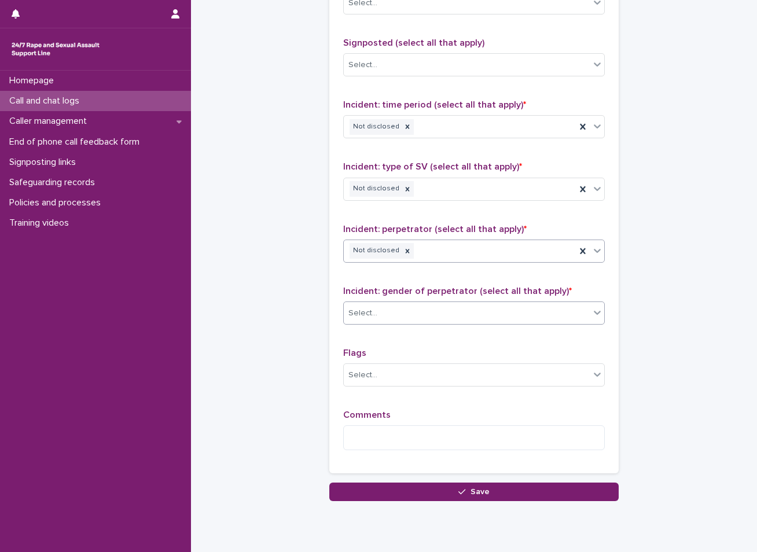
click at [434, 304] on div "Select..." at bounding box center [467, 313] width 246 height 19
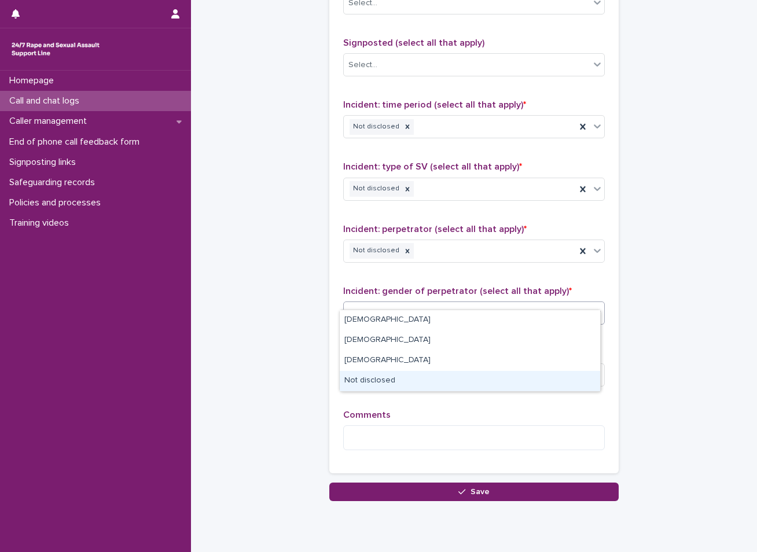
click at [393, 385] on div "Not disclosed" at bounding box center [470, 381] width 261 height 20
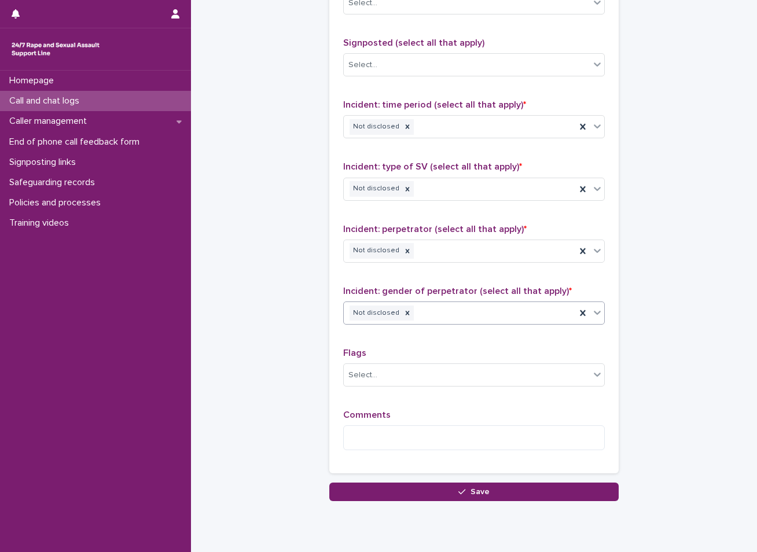
scroll to position [878, 0]
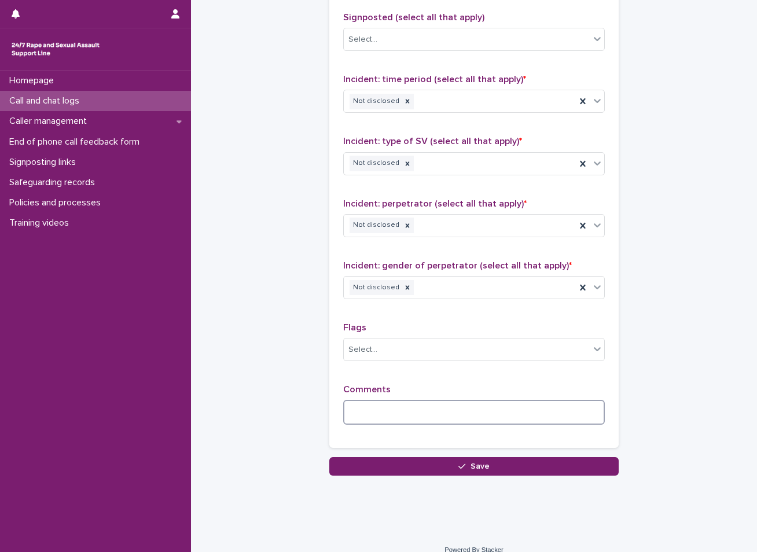
click at [399, 400] on textarea at bounding box center [474, 412] width 262 height 25
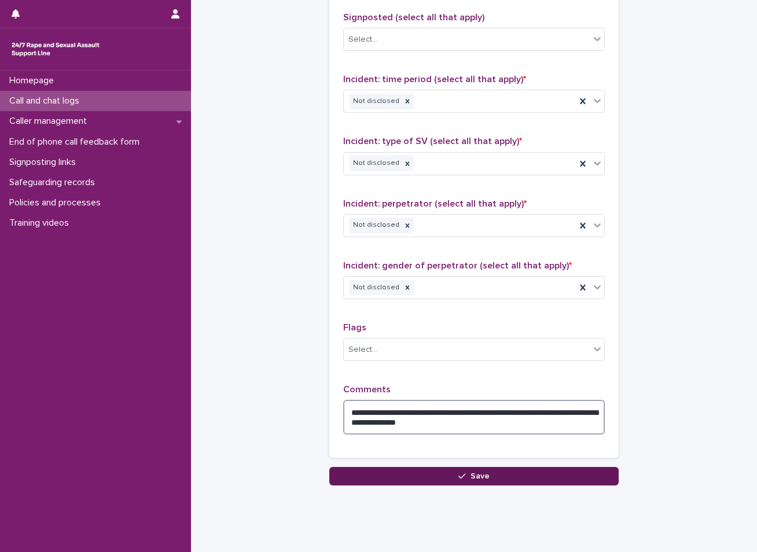
type textarea "**********"
click at [433, 467] on button "Save" at bounding box center [473, 476] width 289 height 19
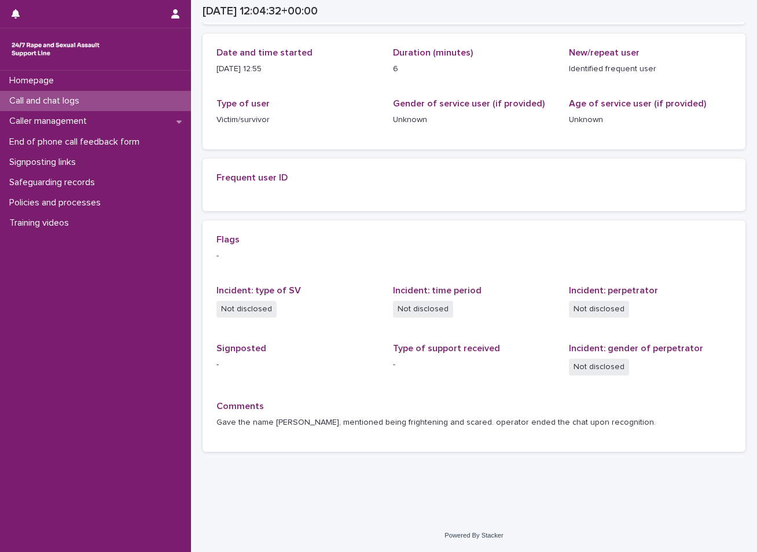
scroll to position [144, 0]
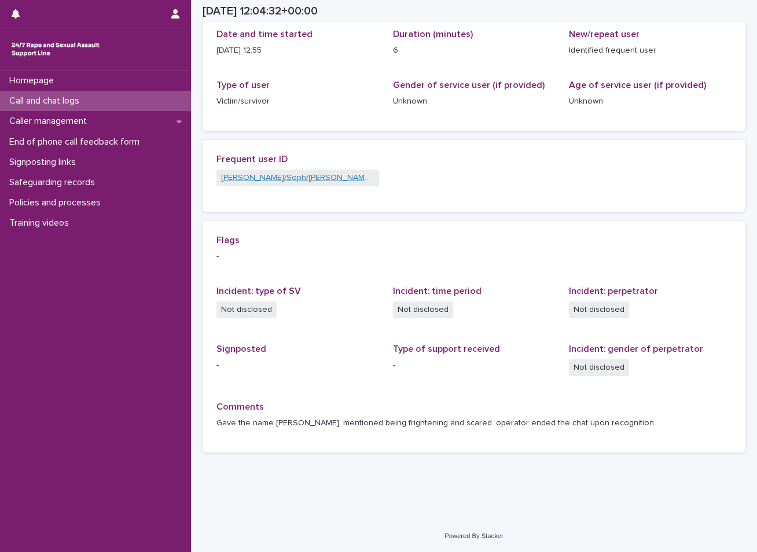
click at [239, 181] on link "[PERSON_NAME]/Soph/[PERSON_NAME]/[PERSON_NAME]/Scarlet/[PERSON_NAME] - Banned/W…" at bounding box center [297, 178] width 153 height 12
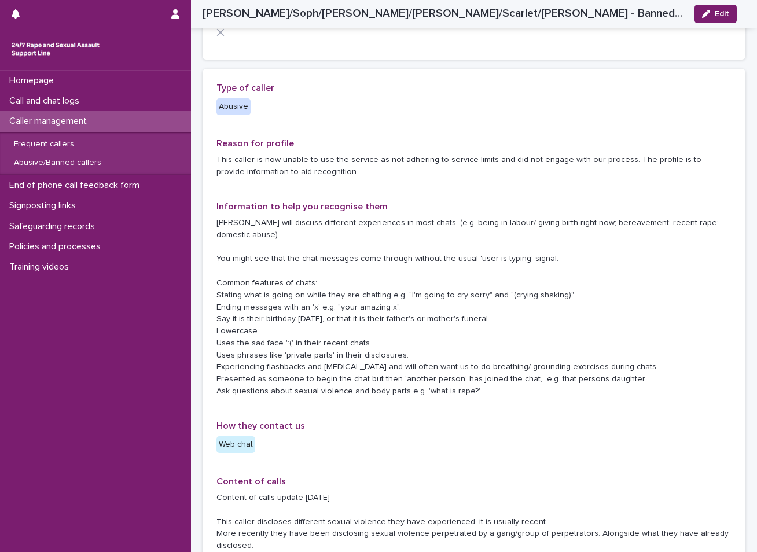
scroll to position [396, 0]
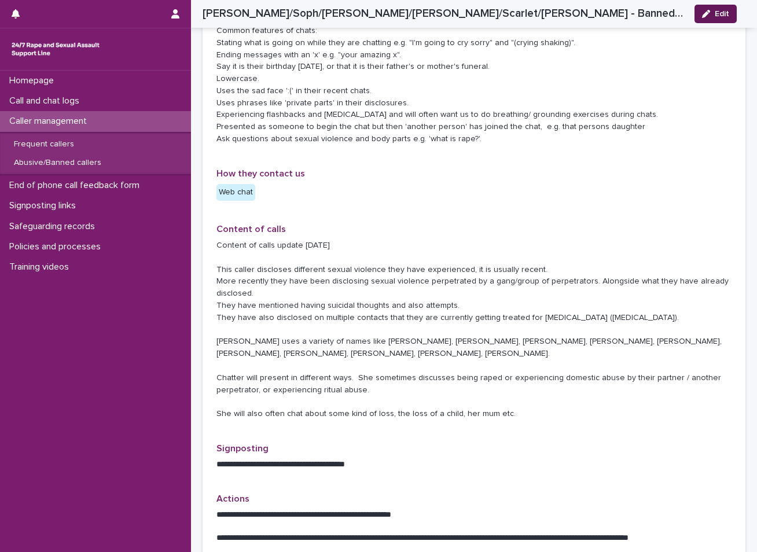
click at [725, 12] on span "Edit" at bounding box center [722, 14] width 14 height 8
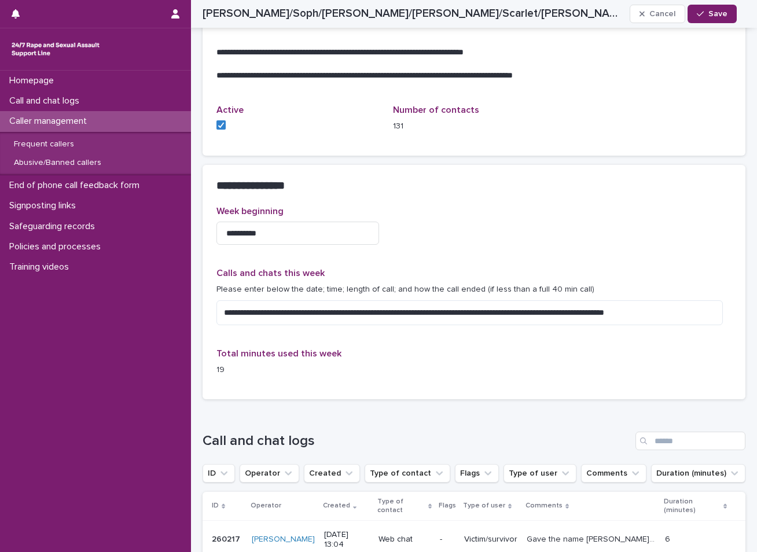
scroll to position [1033, 0]
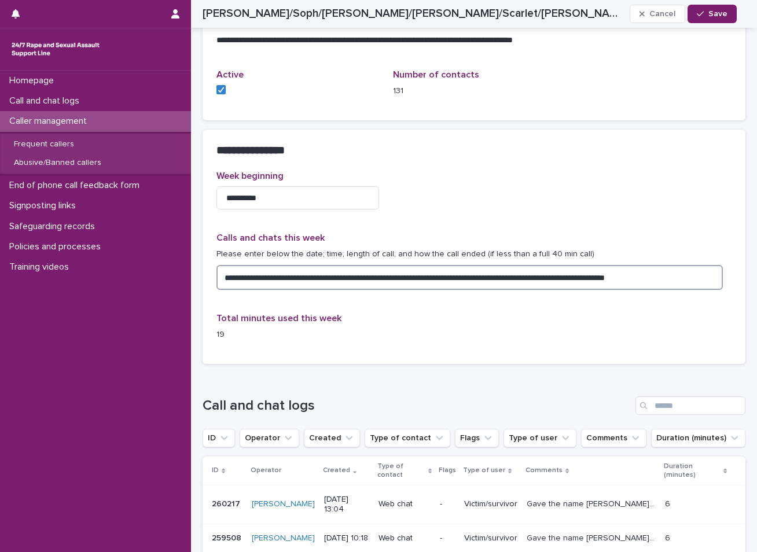
click at [710, 265] on textarea "**********" at bounding box center [470, 277] width 507 height 25
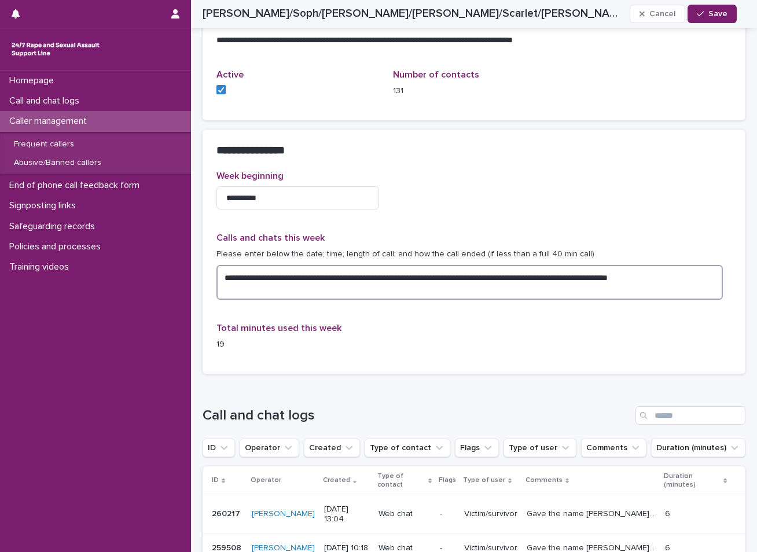
click at [714, 265] on textarea "**********" at bounding box center [470, 282] width 507 height 35
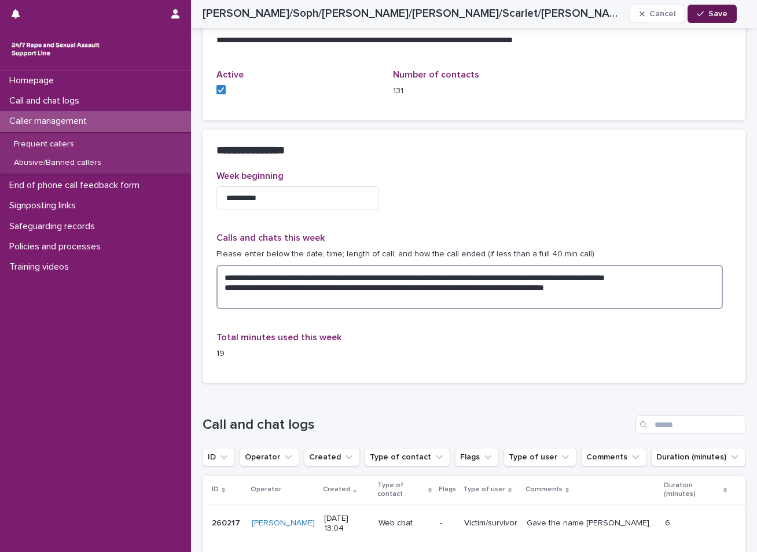
type textarea "**********"
click at [710, 21] on button "Save" at bounding box center [712, 14] width 49 height 19
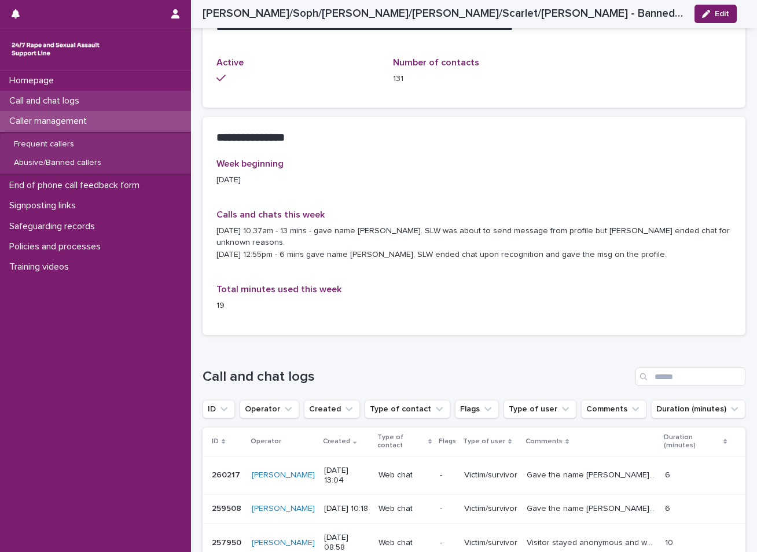
click at [107, 96] on div "Call and chat logs" at bounding box center [95, 101] width 191 height 20
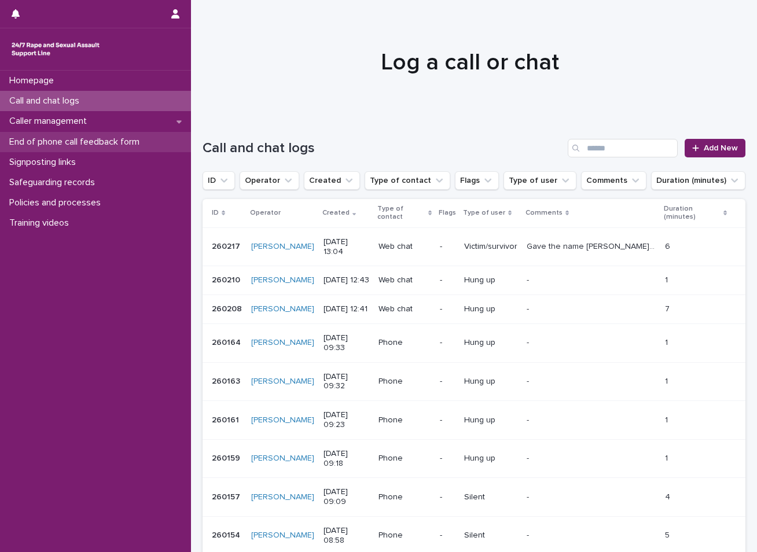
click at [79, 144] on p "End of phone call feedback form" at bounding box center [77, 142] width 144 height 11
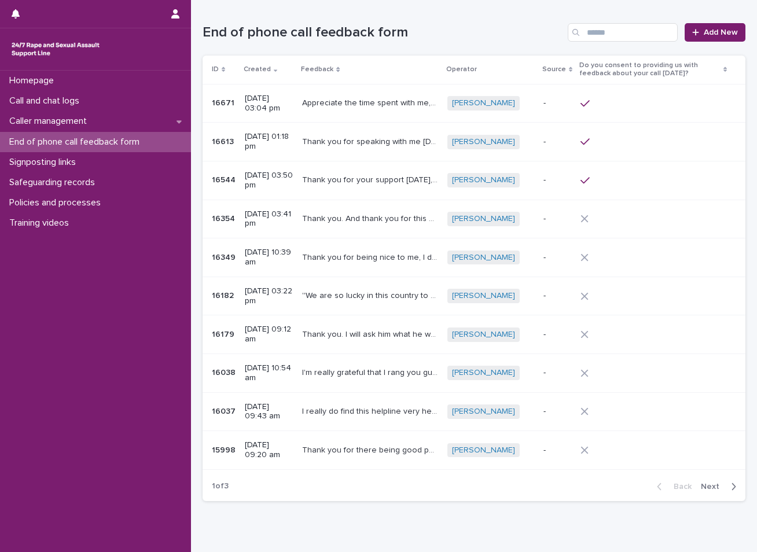
click at [384, 177] on p "Thank you for your support [DATE], I really appreciate it." at bounding box center [371, 179] width 138 height 12
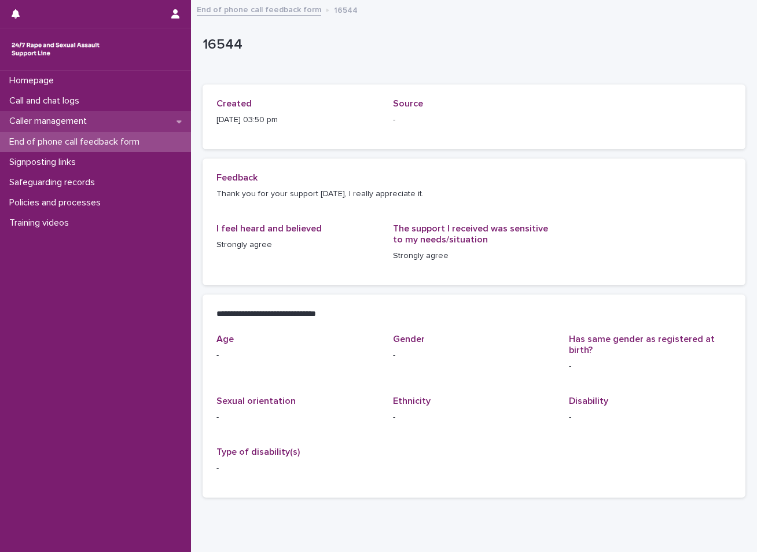
click at [96, 116] on p "Caller management" at bounding box center [50, 121] width 91 height 11
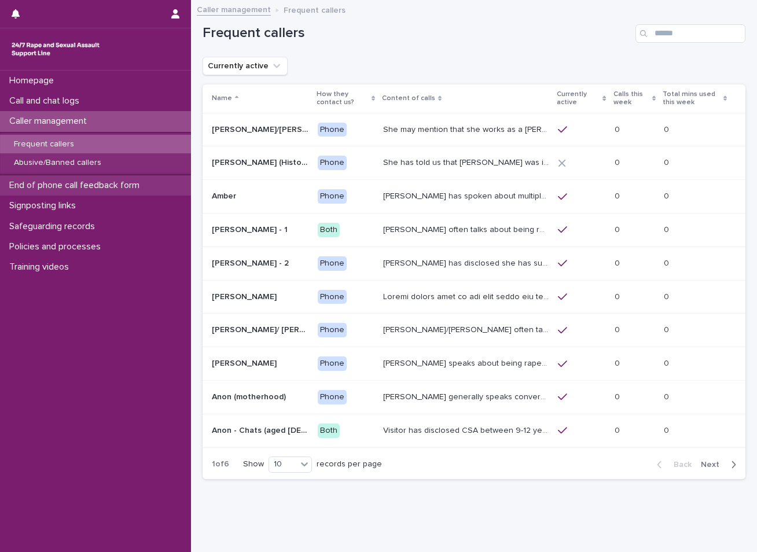
click at [93, 181] on p "End of phone call feedback form" at bounding box center [77, 185] width 144 height 11
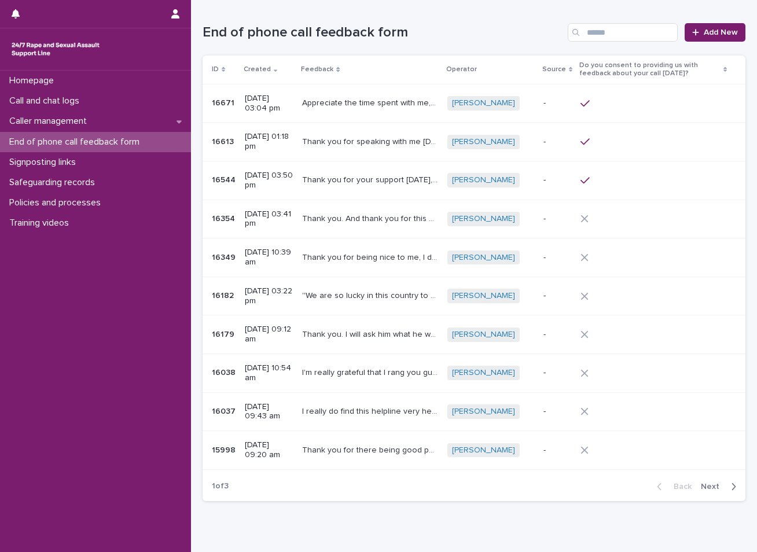
click at [414, 102] on p "Appreciate the time spent with me, thank you for signposting me to the right pl…" at bounding box center [371, 102] width 138 height 12
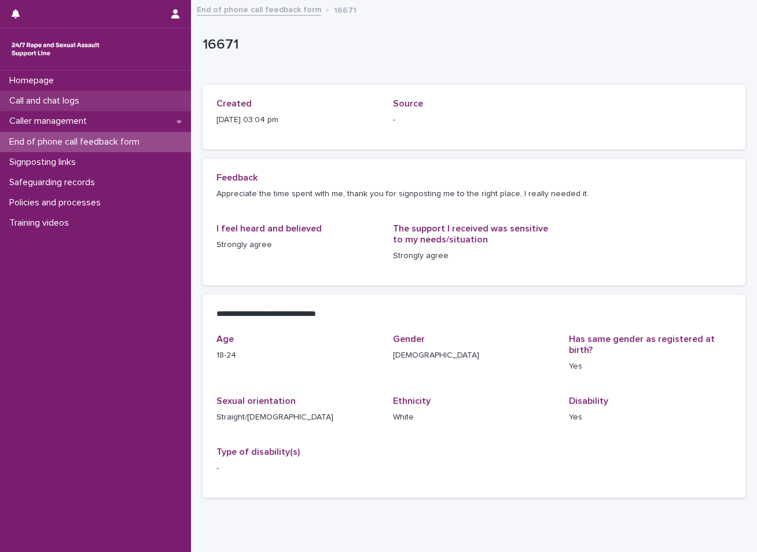
click at [56, 96] on p "Call and chat logs" at bounding box center [47, 101] width 84 height 11
